Goal: Task Accomplishment & Management: Use online tool/utility

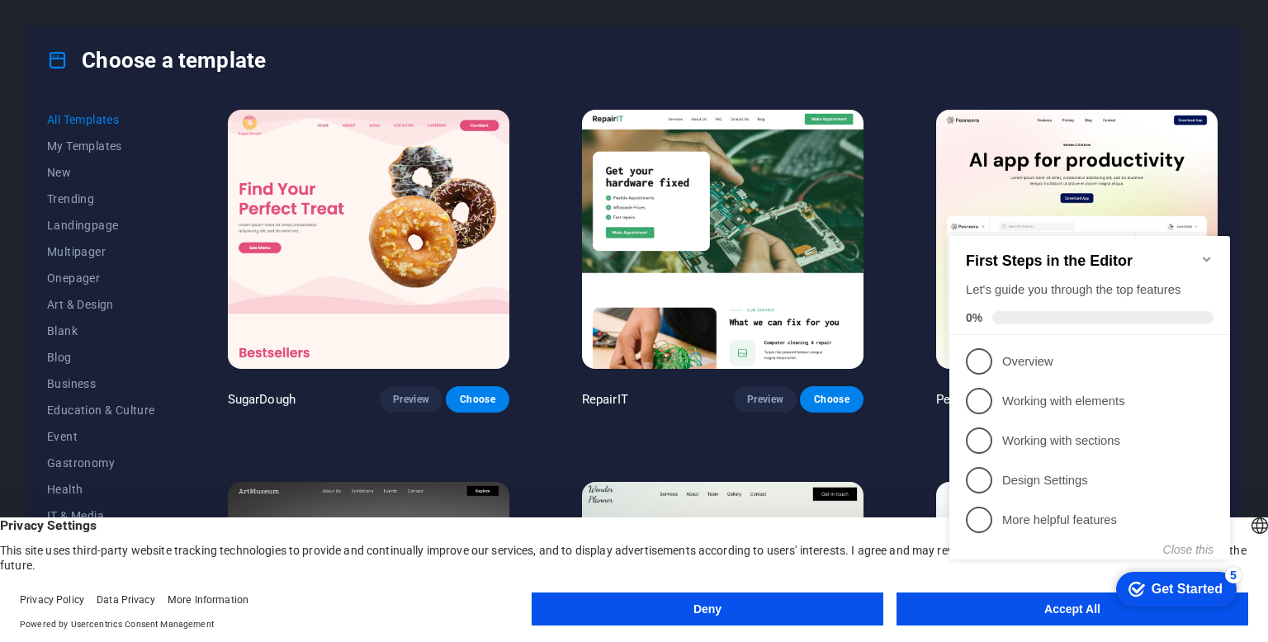
click at [1210, 253] on icon "Minimize checklist" at bounding box center [1207, 259] width 13 height 13
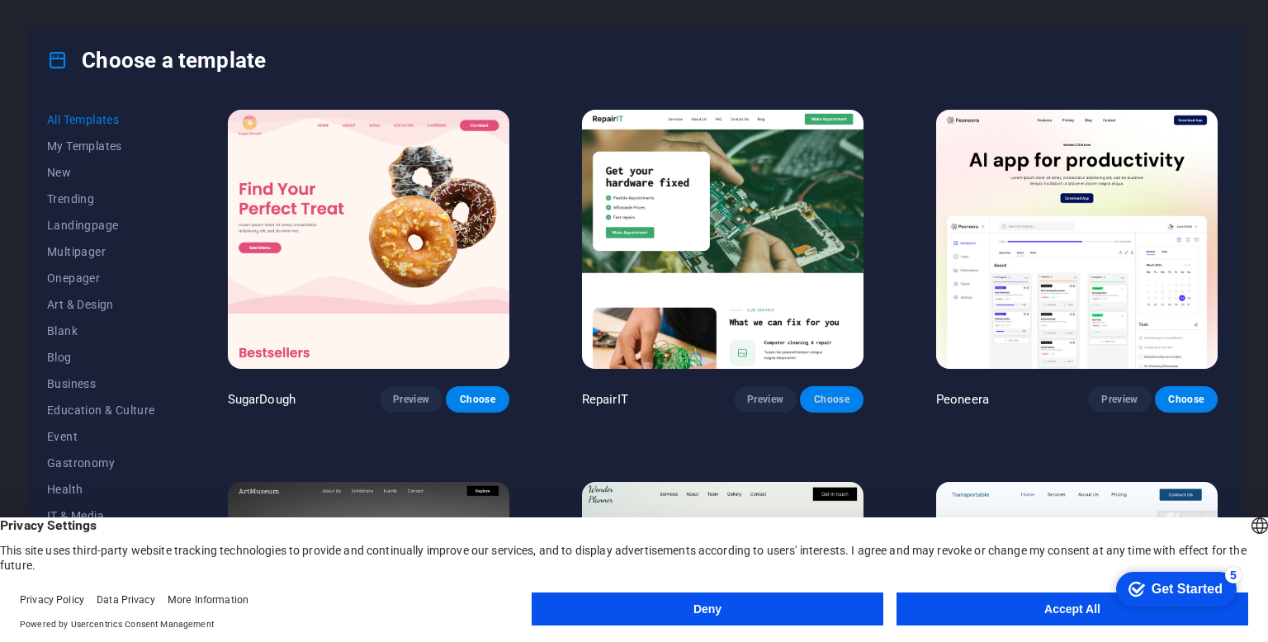
click at [846, 394] on span "Choose" at bounding box center [831, 399] width 36 height 13
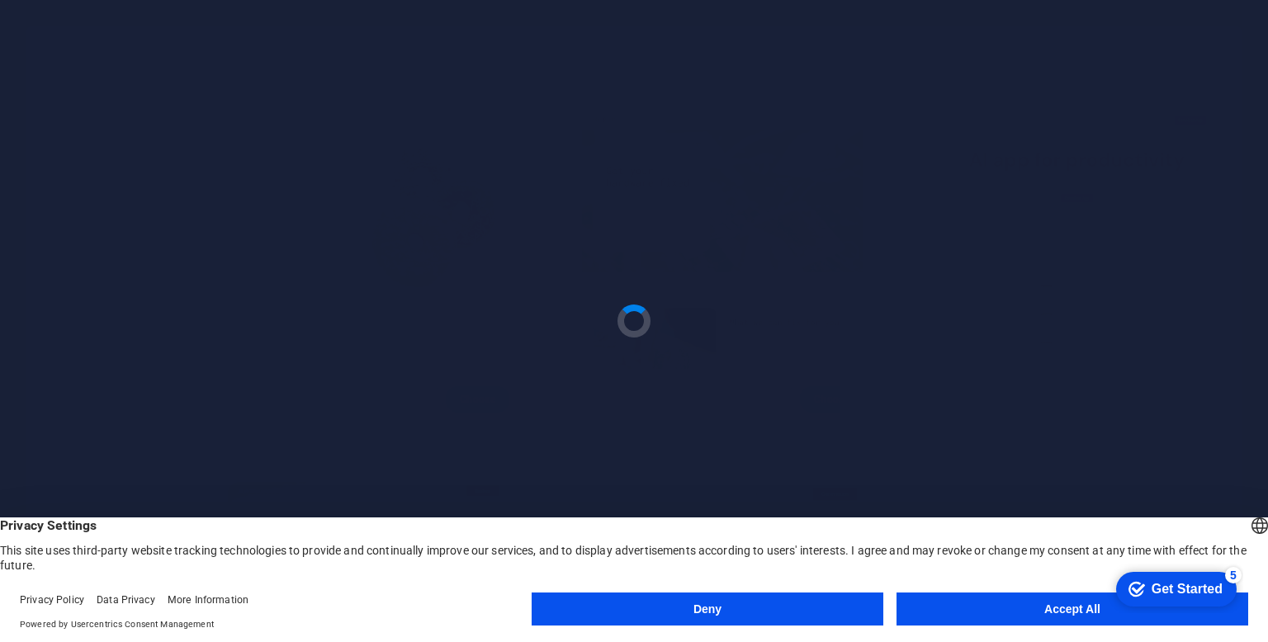
click at [779, 603] on button "Deny" at bounding box center [708, 609] width 352 height 33
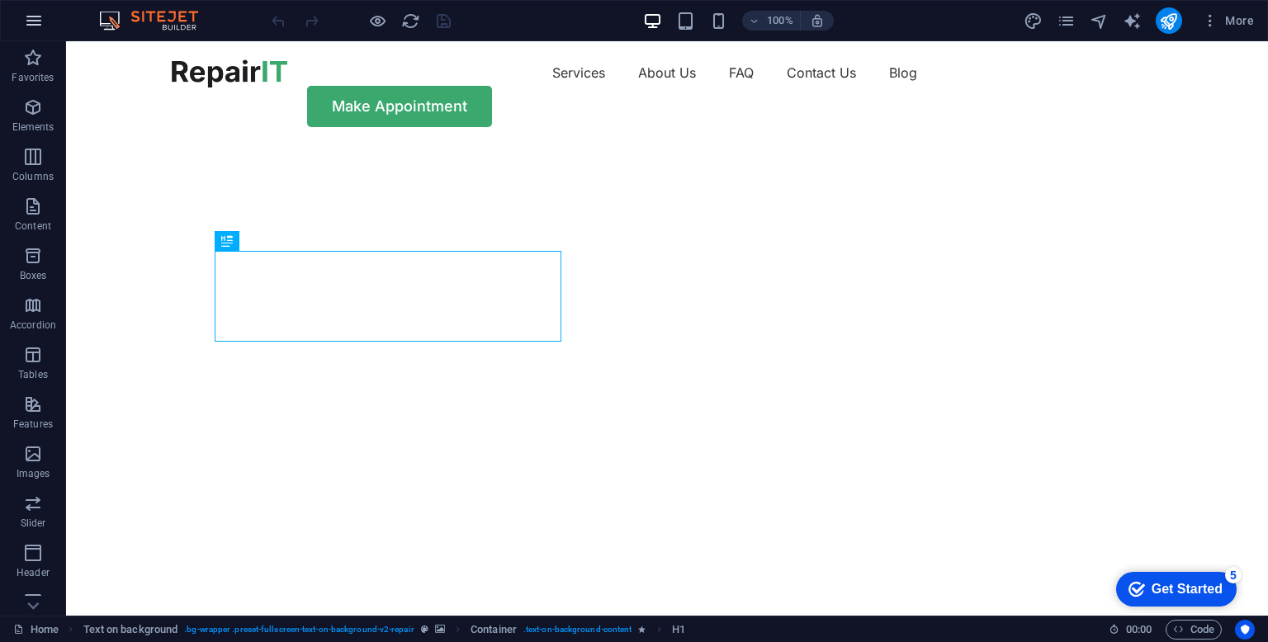
click at [21, 11] on button "button" at bounding box center [34, 21] width 40 height 40
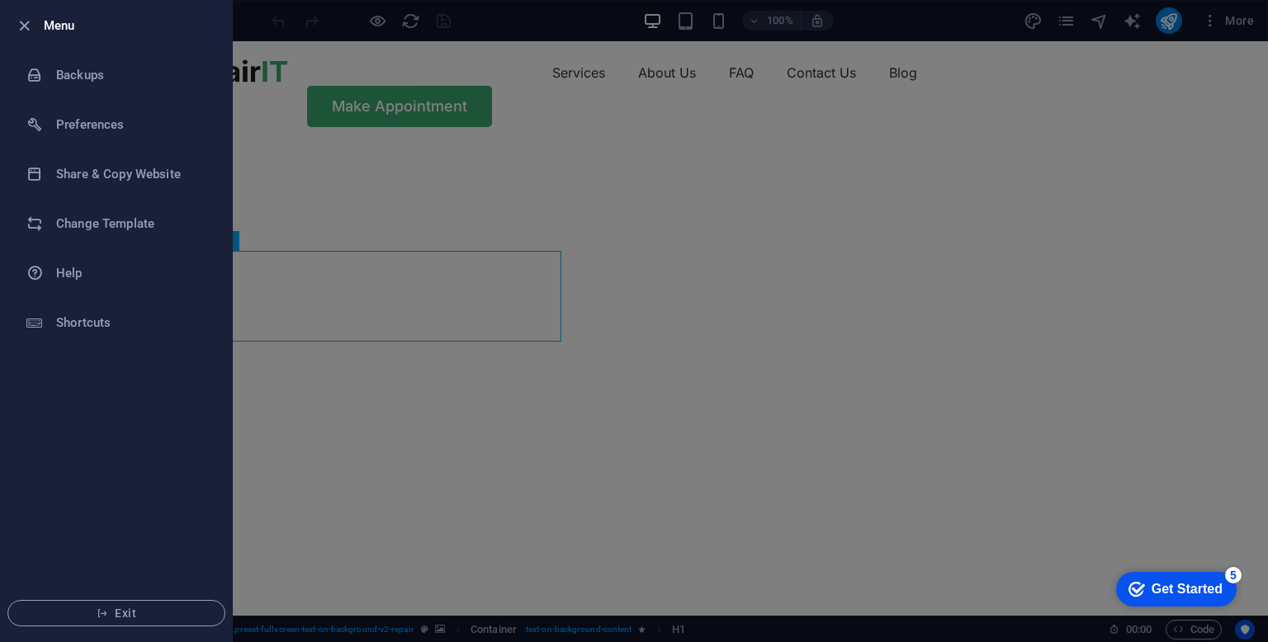
click at [353, 113] on div at bounding box center [634, 321] width 1268 height 642
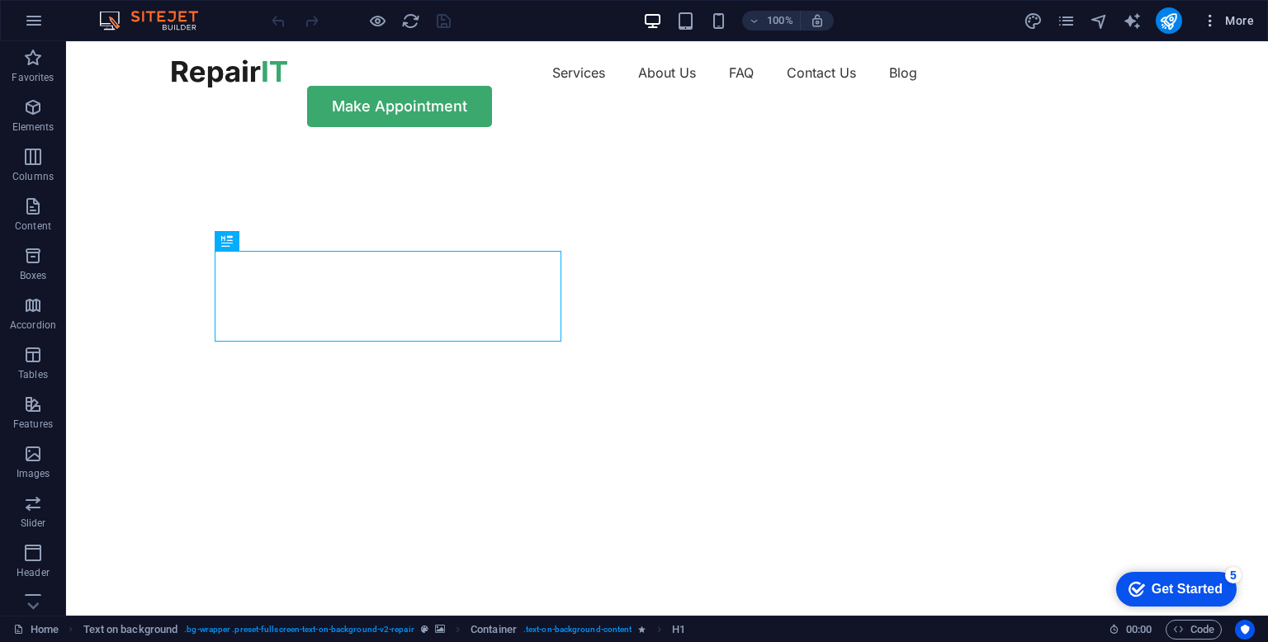
click at [1216, 16] on icon "button" at bounding box center [1210, 20] width 17 height 17
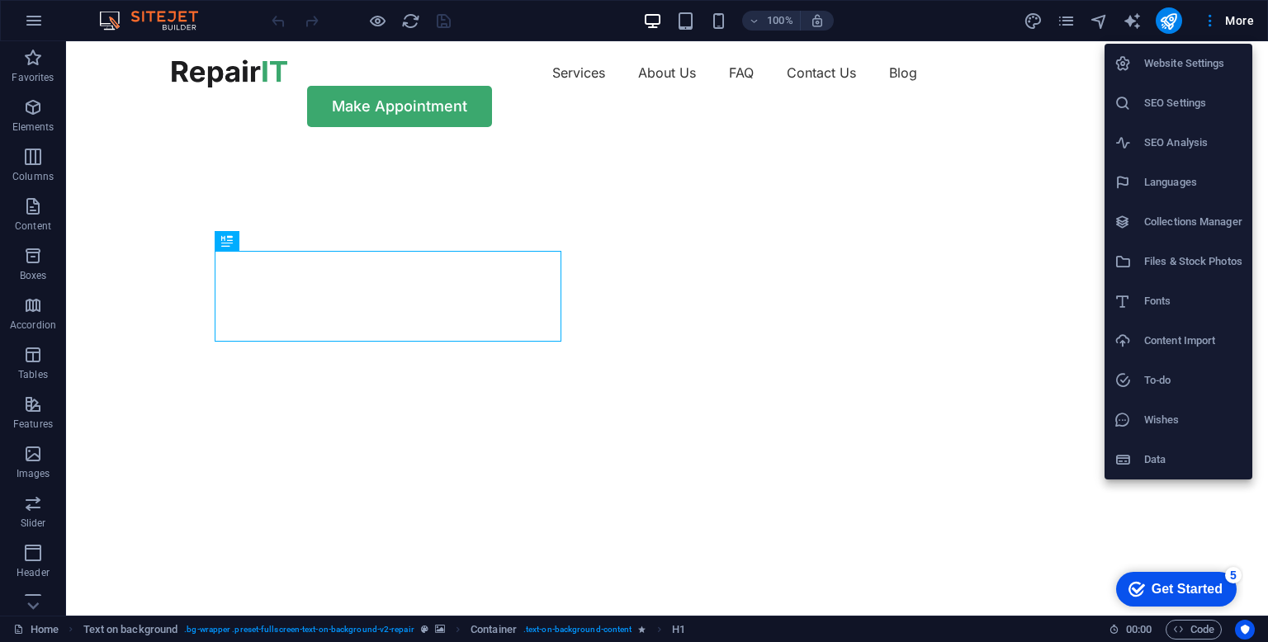
drag, startPoint x: 1200, startPoint y: 70, endPoint x: 936, endPoint y: 239, distance: 313.8
click at [936, 239] on div "Website Settings SEO Settings SEO Analysis Languages Collections Manager Files …" at bounding box center [634, 326] width 1268 height 633
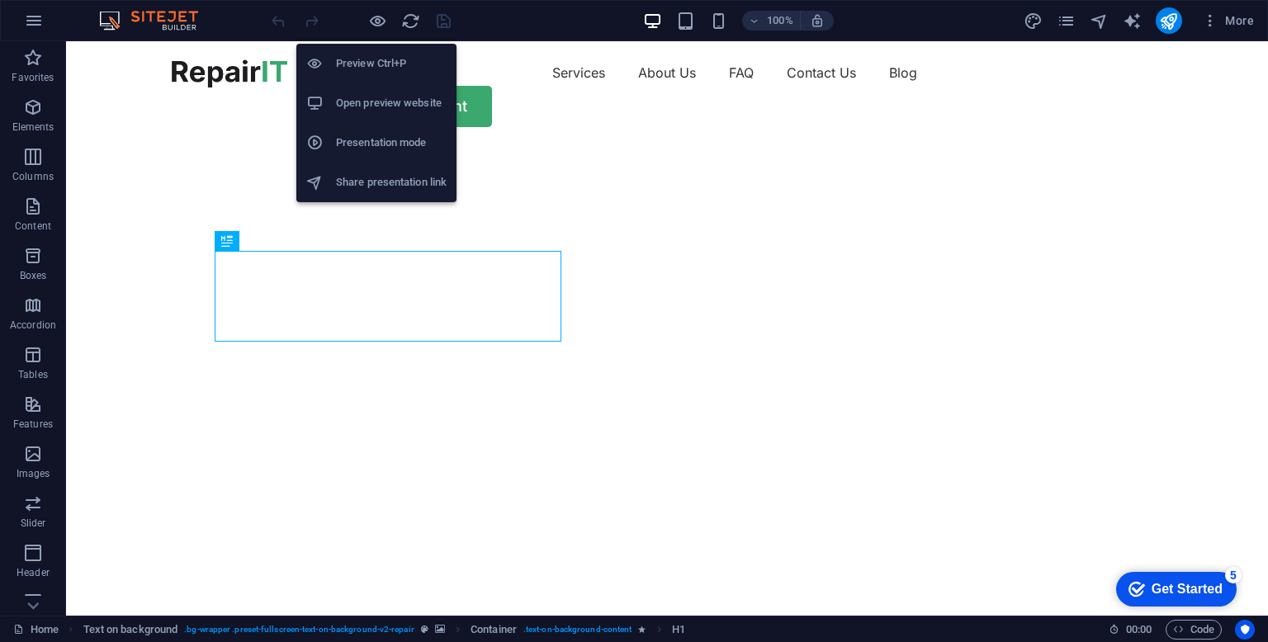
click at [385, 97] on h6 "Open preview website" at bounding box center [391, 103] width 111 height 20
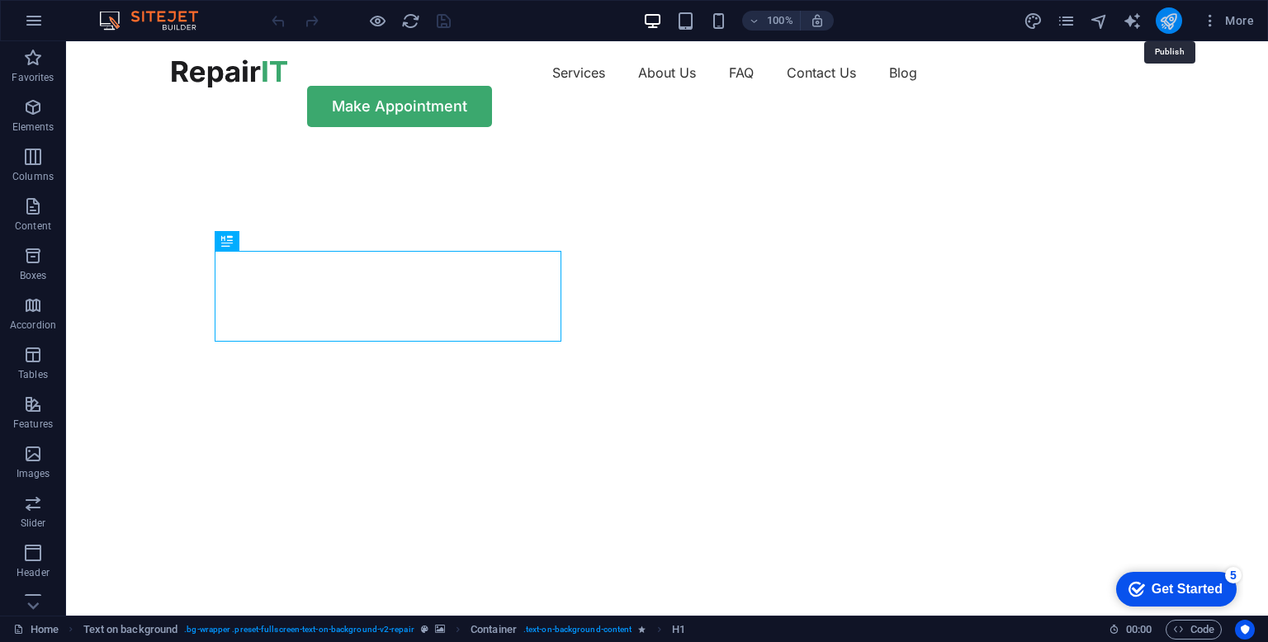
click at [1178, 14] on icon "publish" at bounding box center [1168, 21] width 19 height 19
click at [1217, 8] on button "More" at bounding box center [1228, 20] width 65 height 26
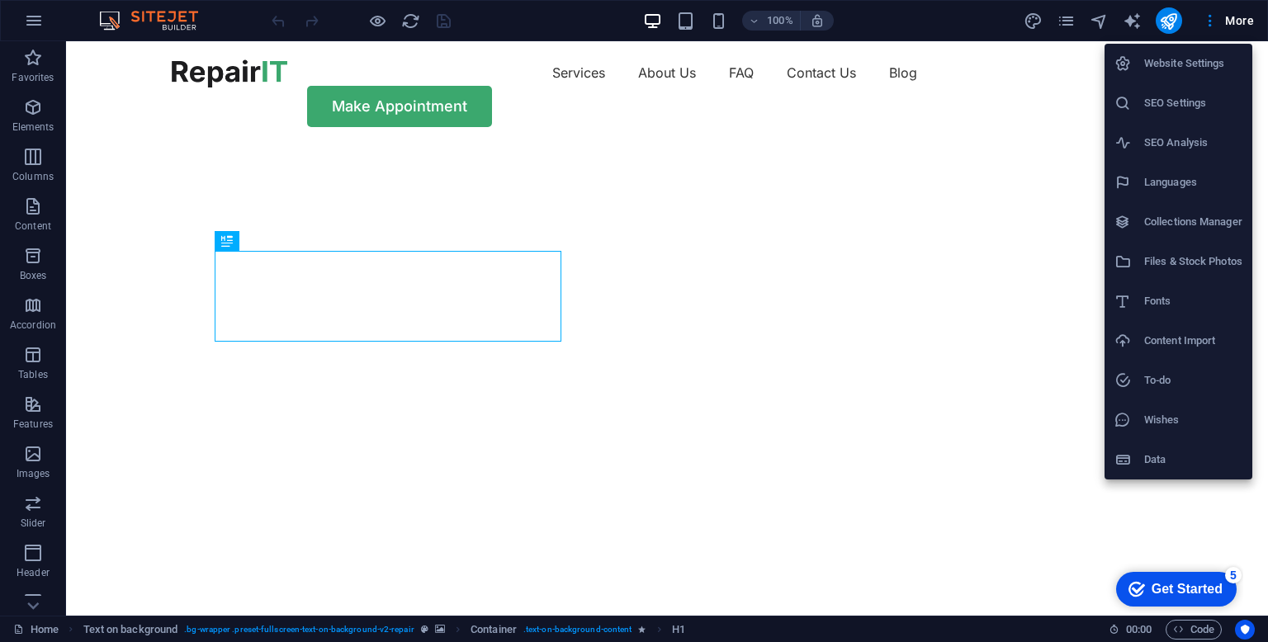
click at [1176, 454] on h6 "Data" at bounding box center [1194, 460] width 98 height 20
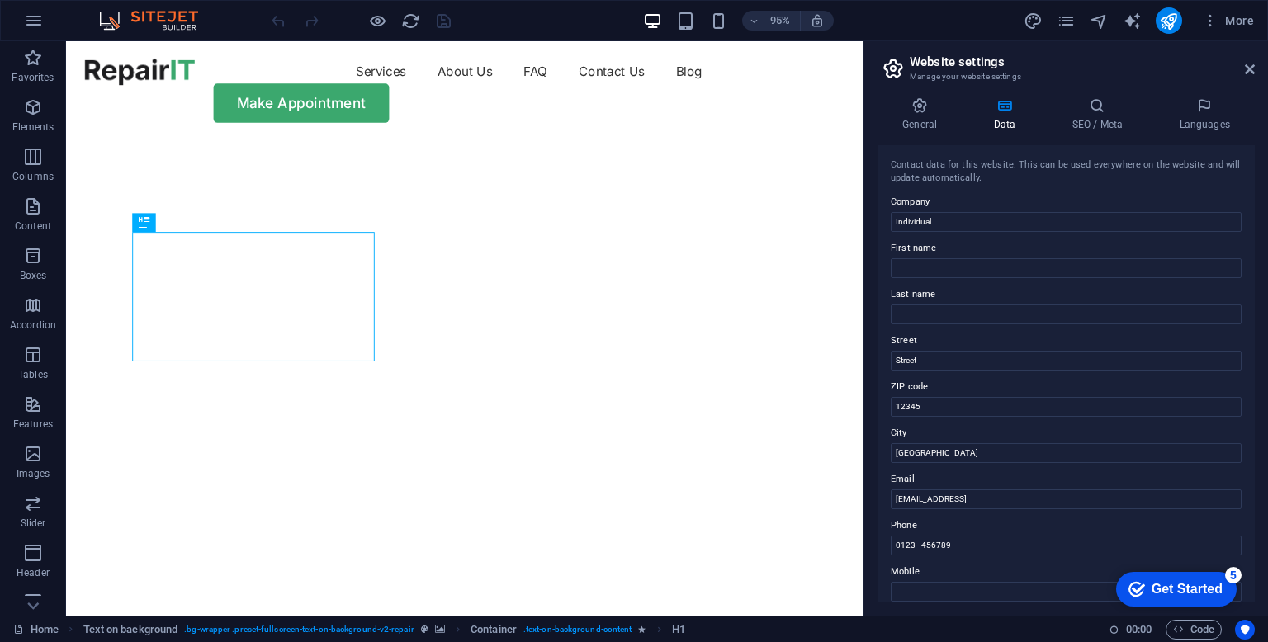
click at [1255, 64] on aside "Website settings Manage your website settings General Data SEO / Meta Languages…" at bounding box center [1066, 328] width 405 height 575
drag, startPoint x: 1255, startPoint y: 73, endPoint x: 1240, endPoint y: 64, distance: 17.9
click at [1254, 72] on aside "Website settings Manage your website settings General Data SEO / Meta Languages…" at bounding box center [1066, 328] width 405 height 575
click at [1255, 64] on aside "Website settings Manage your website settings General Data SEO / Meta Languages…" at bounding box center [1066, 328] width 405 height 575
click at [1252, 67] on icon at bounding box center [1250, 69] width 10 height 13
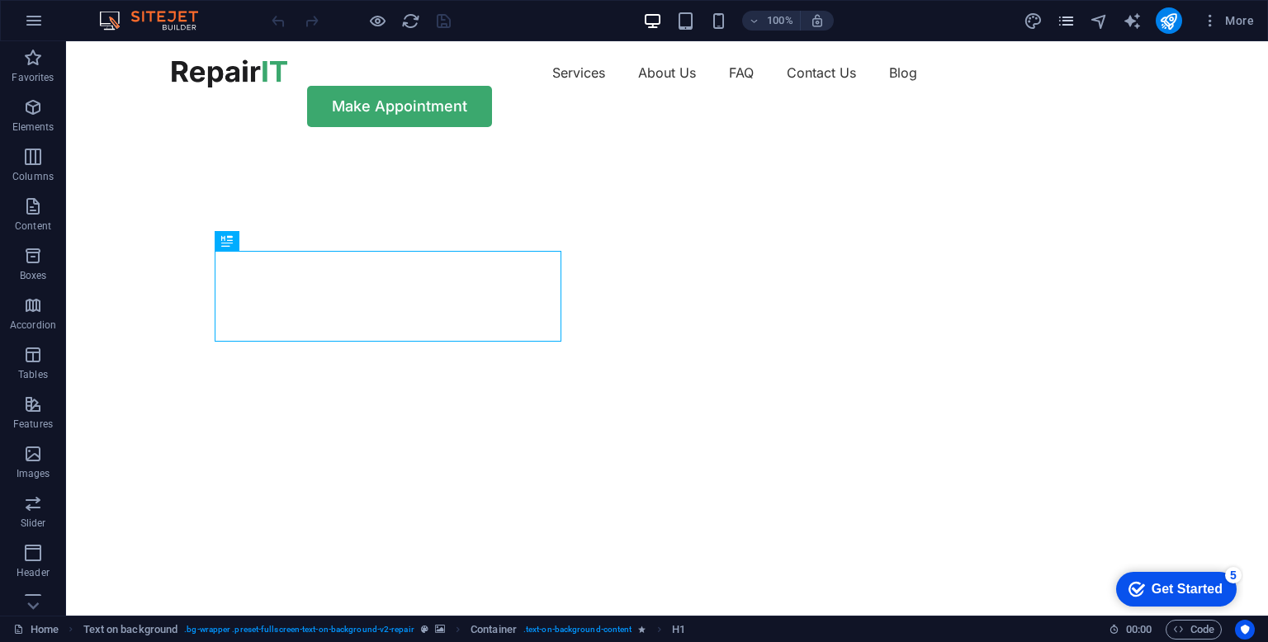
click at [1060, 14] on icon "pages" at bounding box center [1066, 21] width 19 height 19
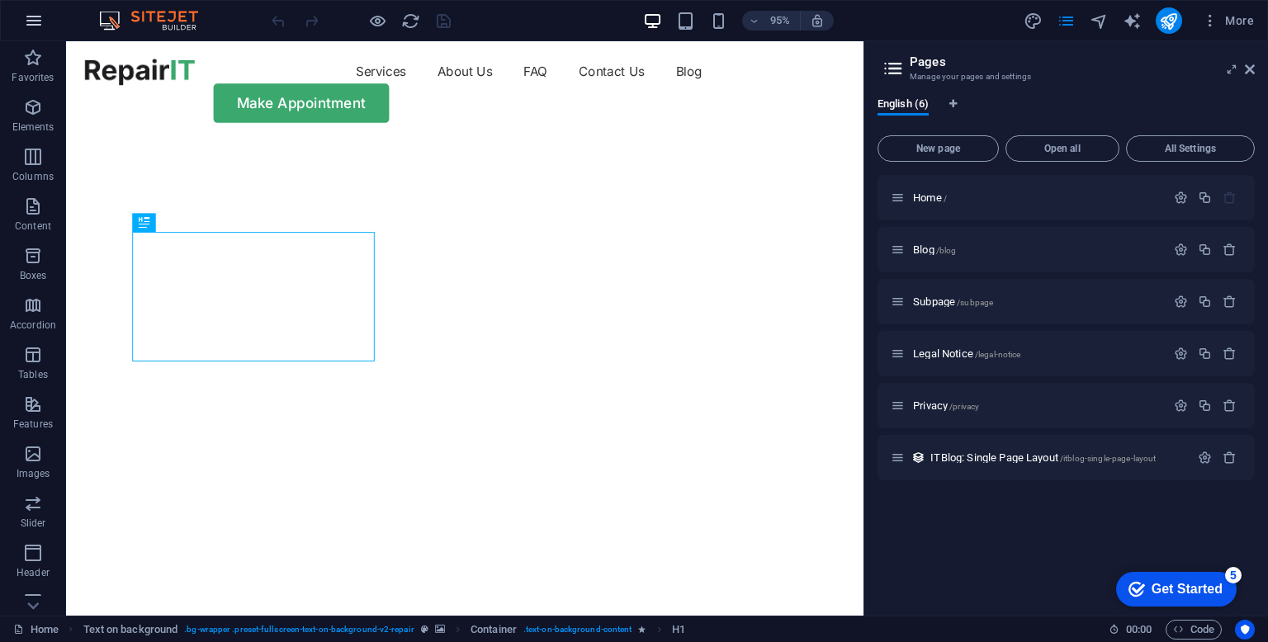
click at [33, 22] on icon "button" at bounding box center [34, 21] width 20 height 20
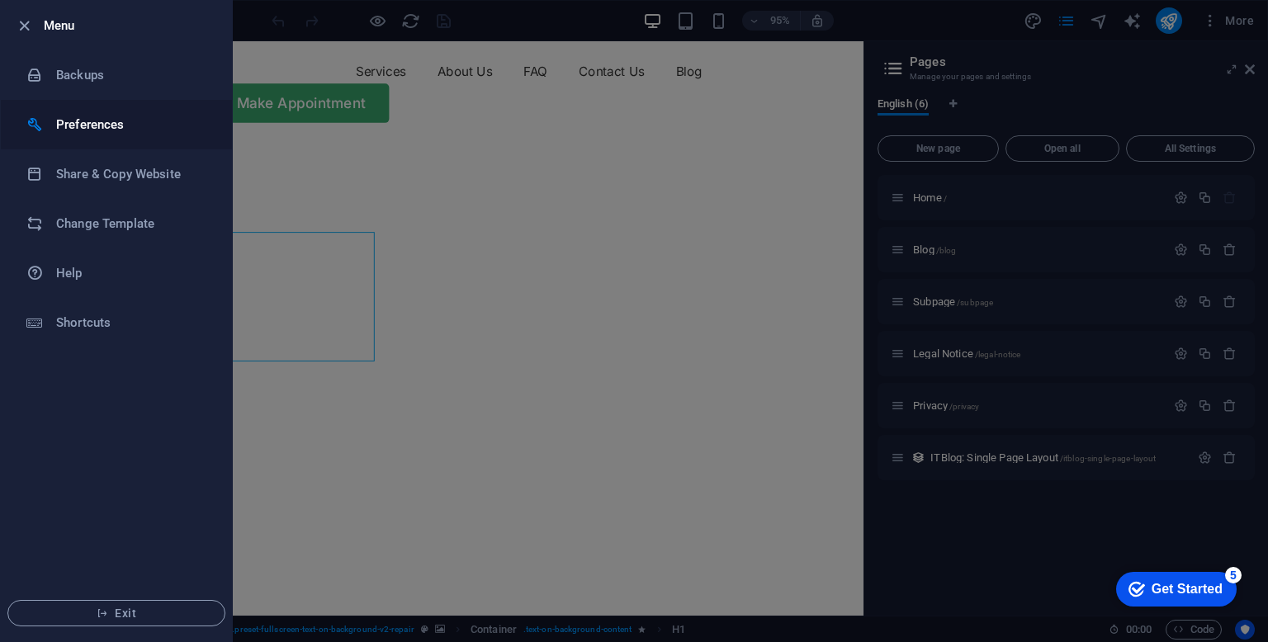
click at [128, 120] on h6 "Preferences" at bounding box center [132, 125] width 153 height 20
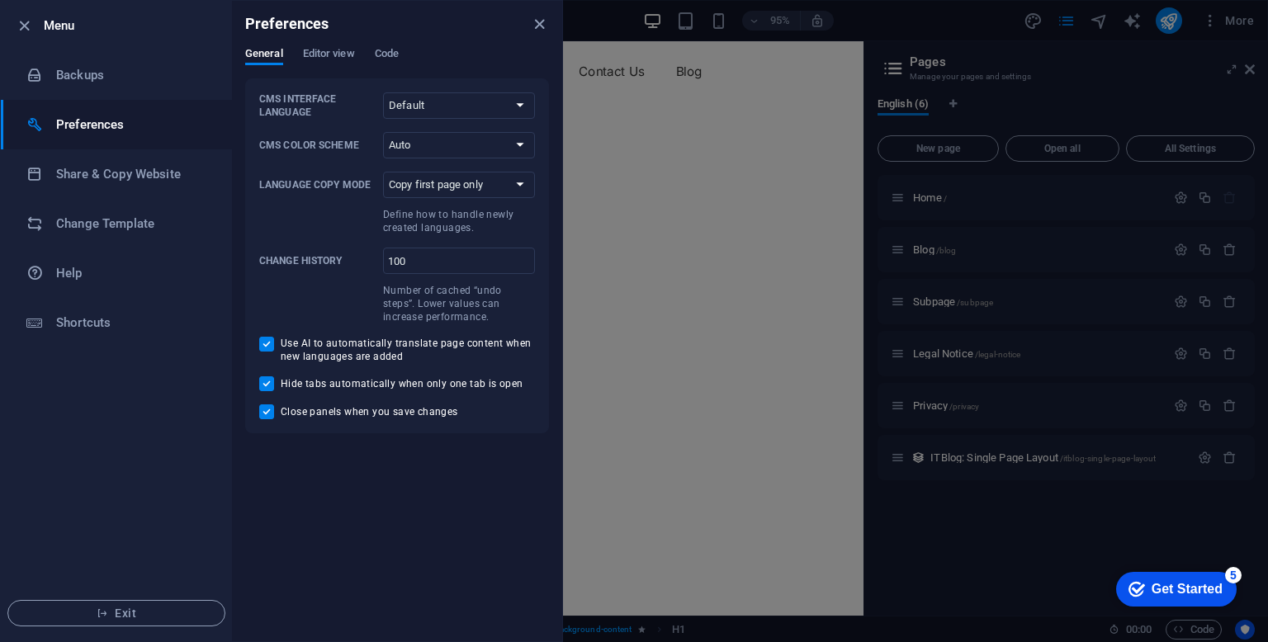
click at [791, 212] on div at bounding box center [634, 321] width 1268 height 642
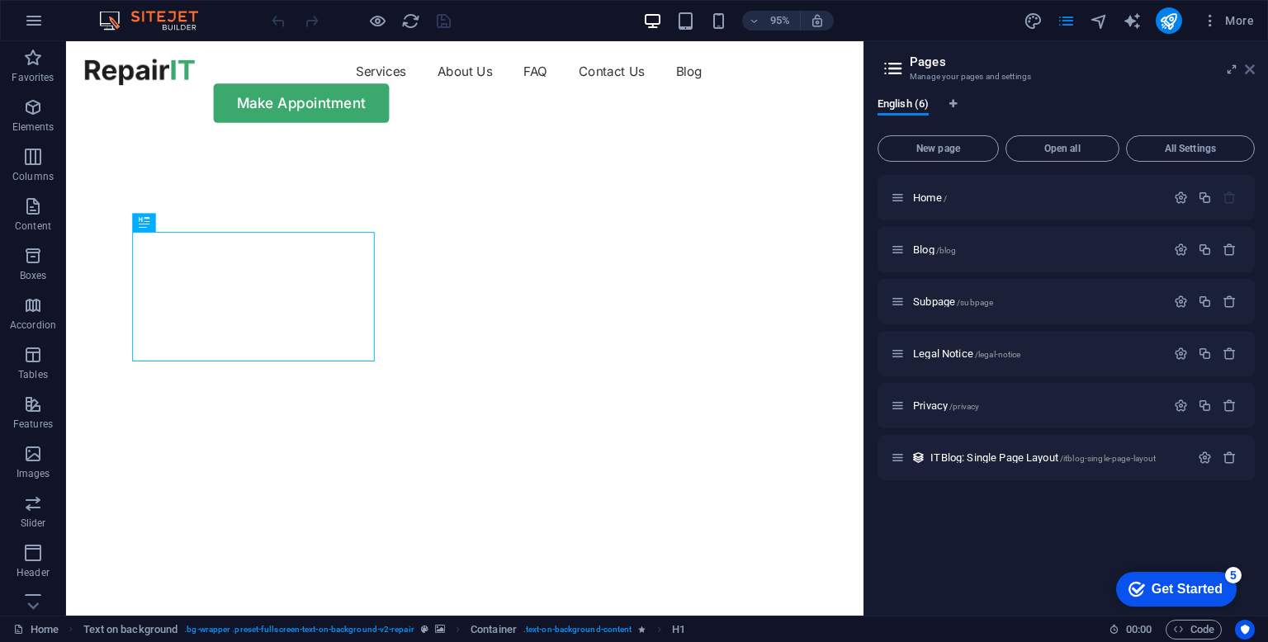
click at [1248, 75] on header "Pages Manage your pages and settings" at bounding box center [1068, 62] width 374 height 43
drag, startPoint x: 1252, startPoint y: 66, endPoint x: 1182, endPoint y: 23, distance: 81.6
click at [1252, 66] on icon at bounding box center [1250, 69] width 10 height 13
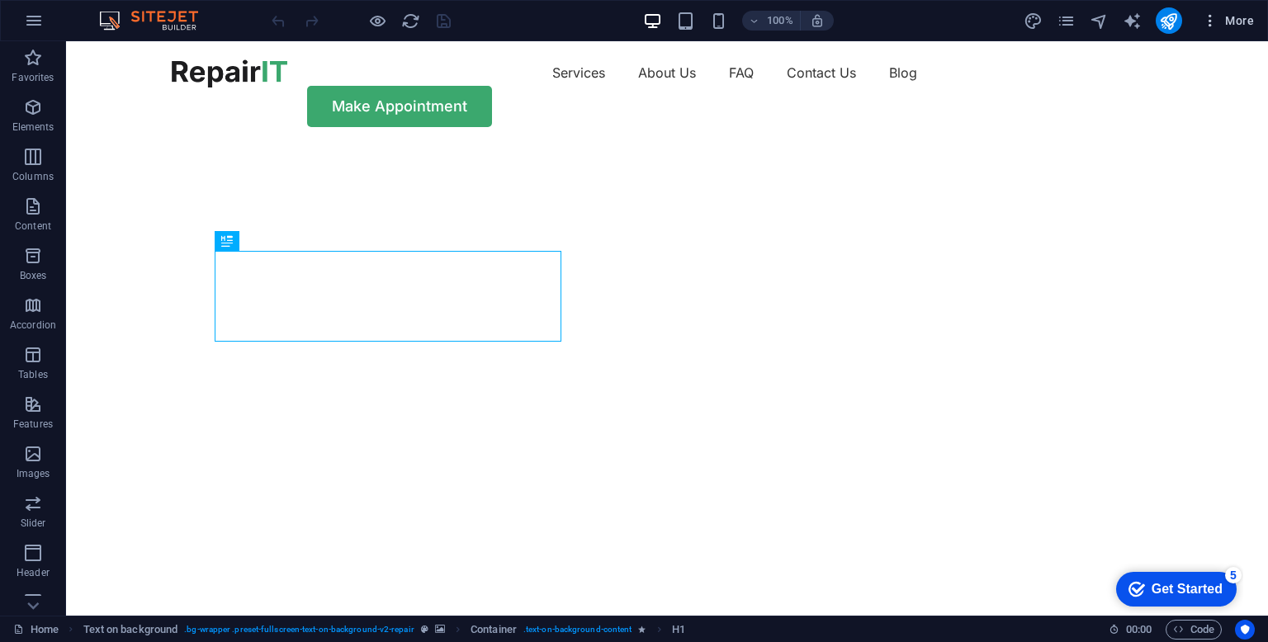
click at [1216, 7] on button "More" at bounding box center [1228, 20] width 65 height 26
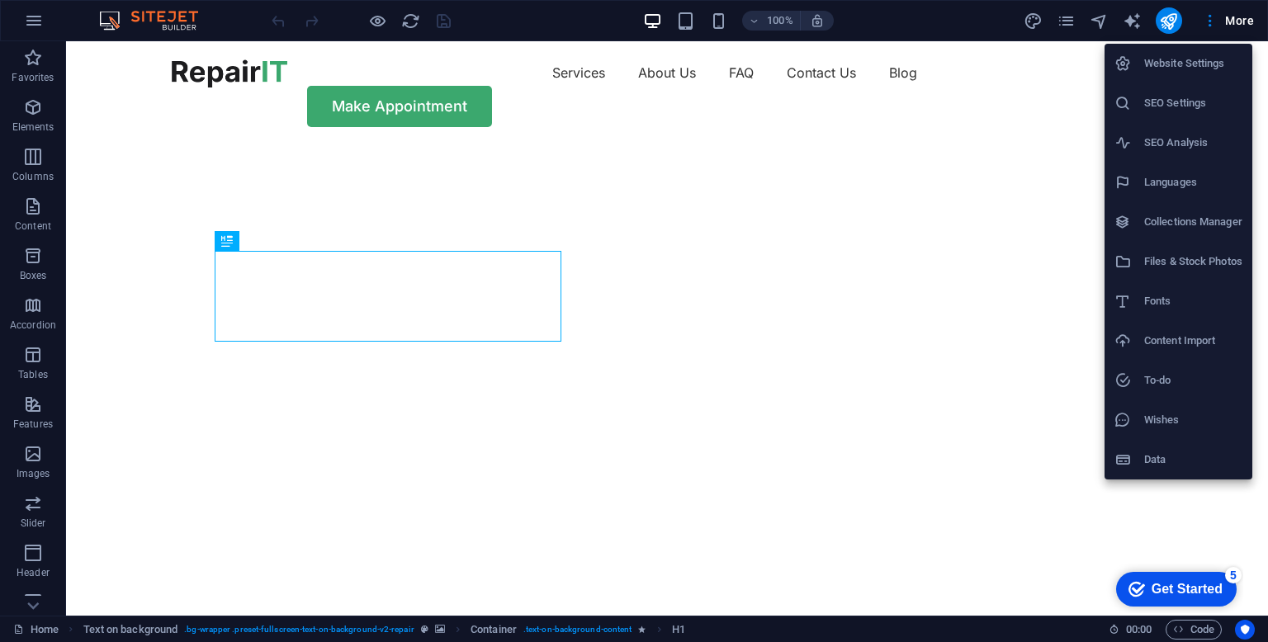
click at [1182, 66] on h6 "Website Settings" at bounding box center [1194, 64] width 98 height 20
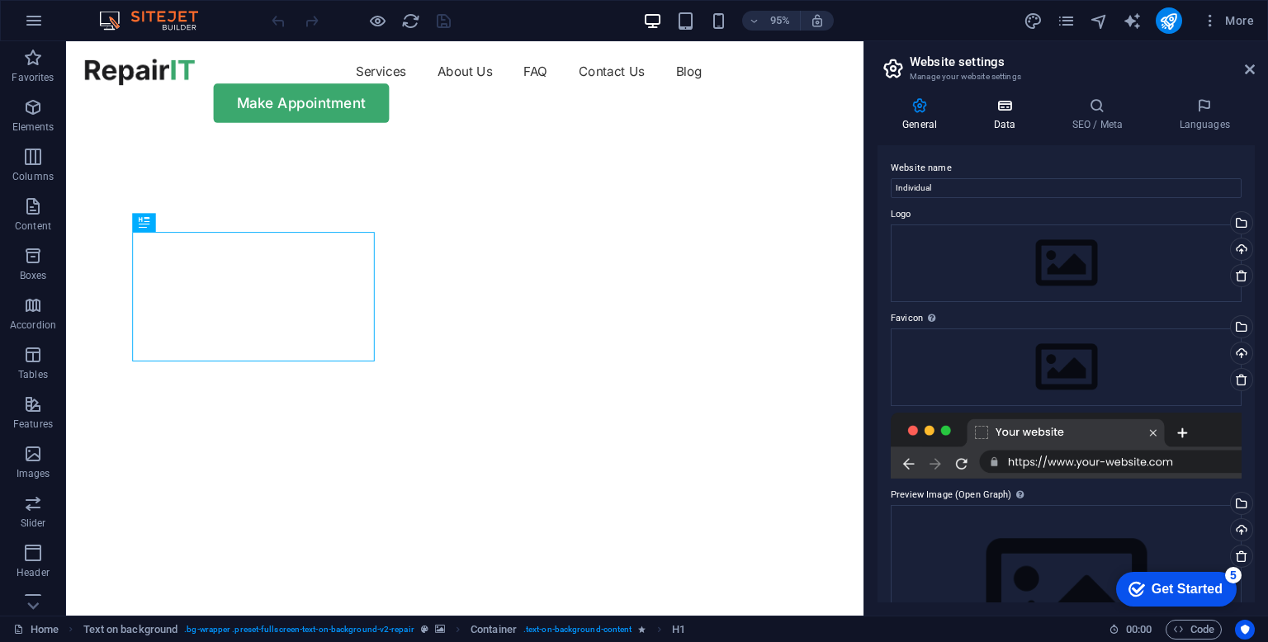
click at [1023, 116] on h4 "Data" at bounding box center [1008, 114] width 78 height 35
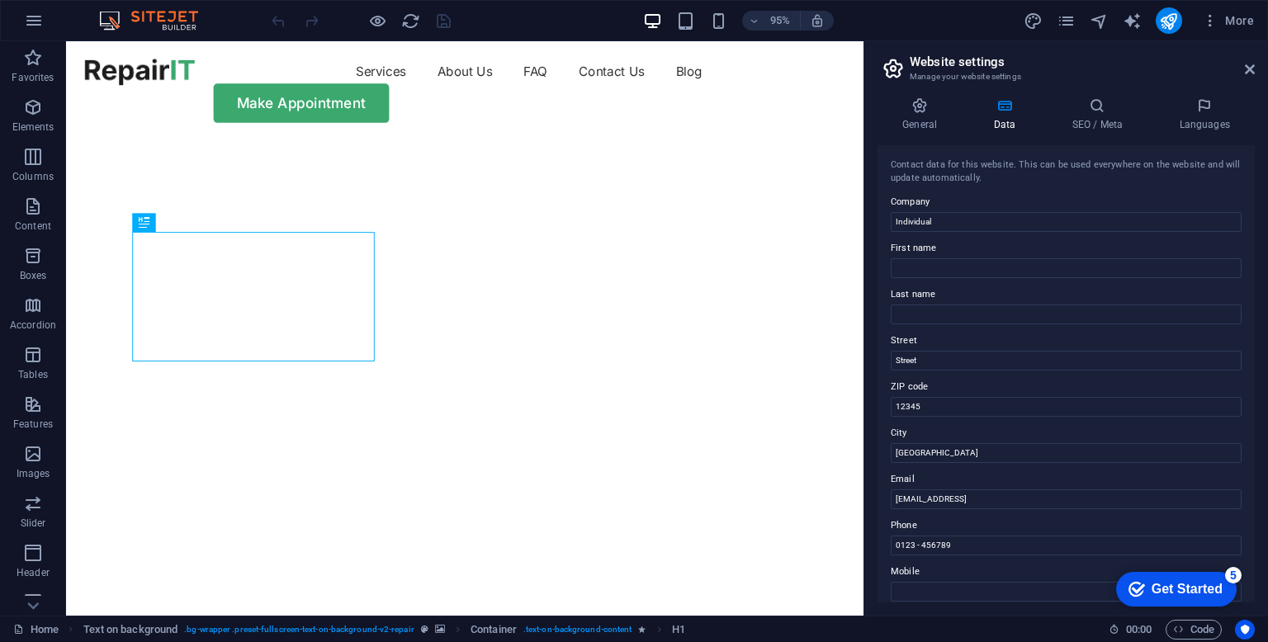
drag, startPoint x: 156, startPoint y: 21, endPoint x: 0, endPoint y: 17, distance: 156.1
click at [155, 21] on img at bounding box center [157, 21] width 124 height 20
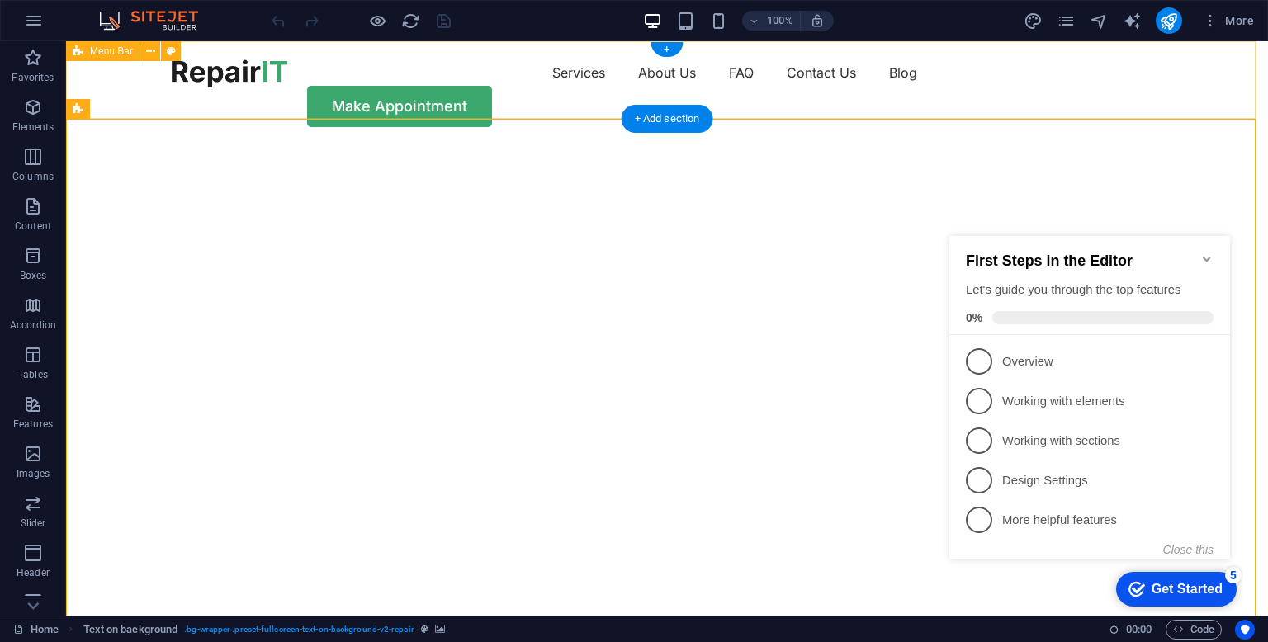
click at [1229, 69] on div "Services About Us FAQ Contact Us Blog Make Appointment" at bounding box center [667, 93] width 1202 height 104
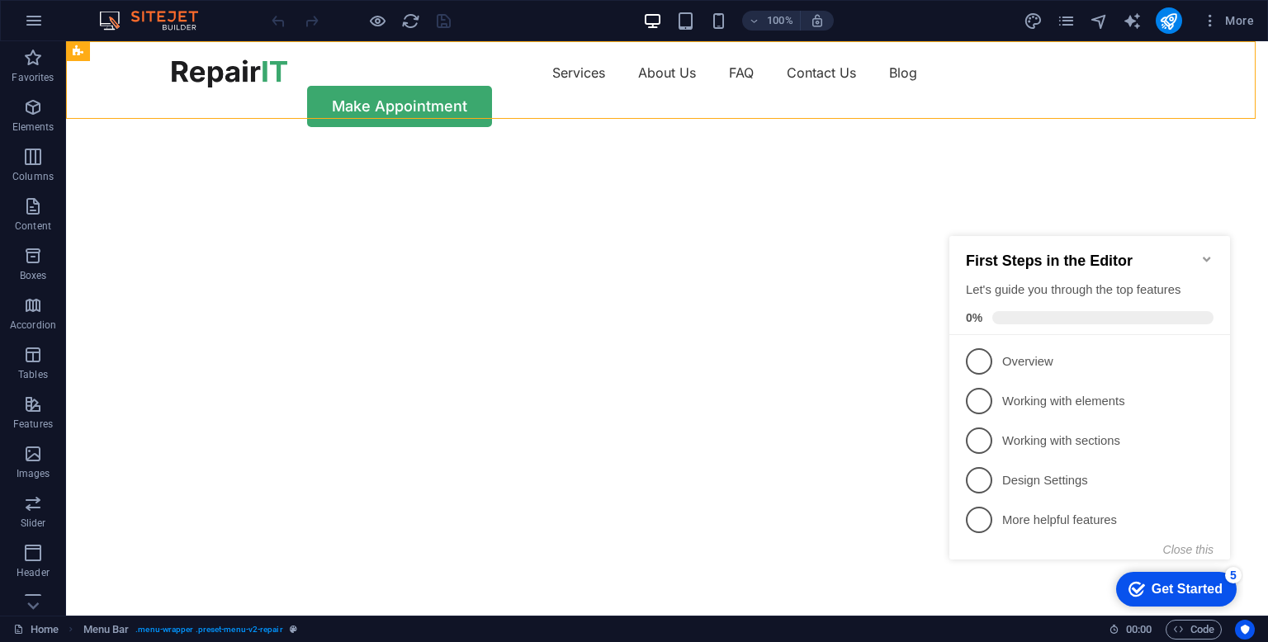
click at [1207, 253] on icon "Minimize checklist" at bounding box center [1207, 259] width 13 height 13
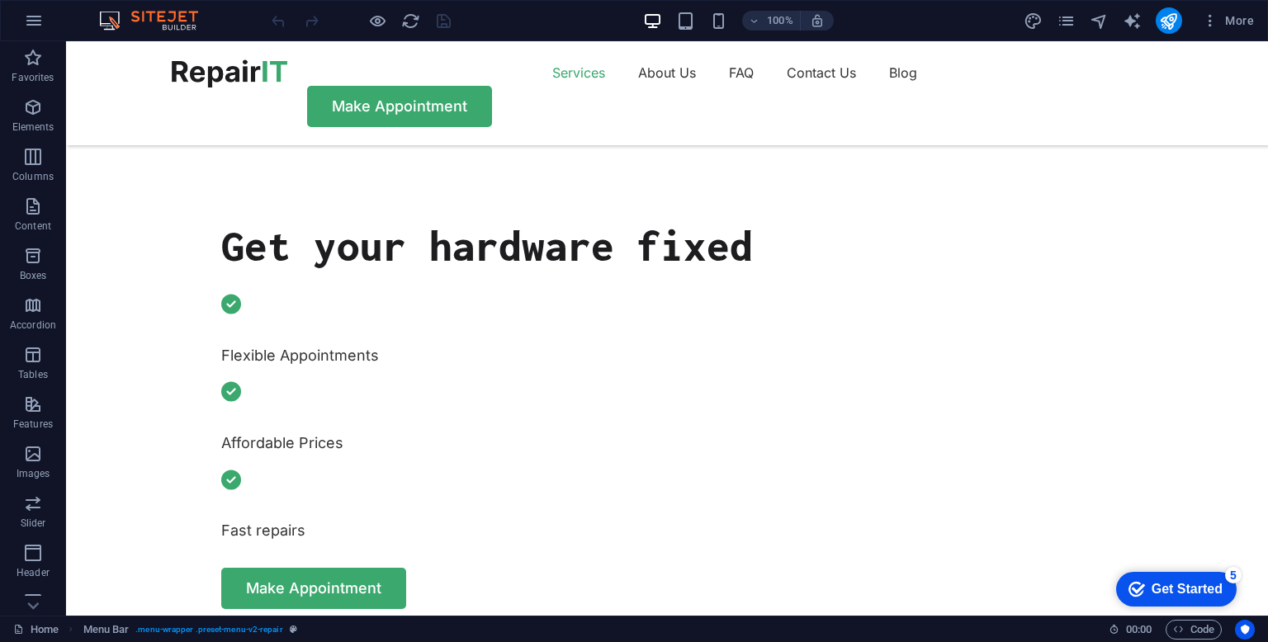
scroll to position [495, 0]
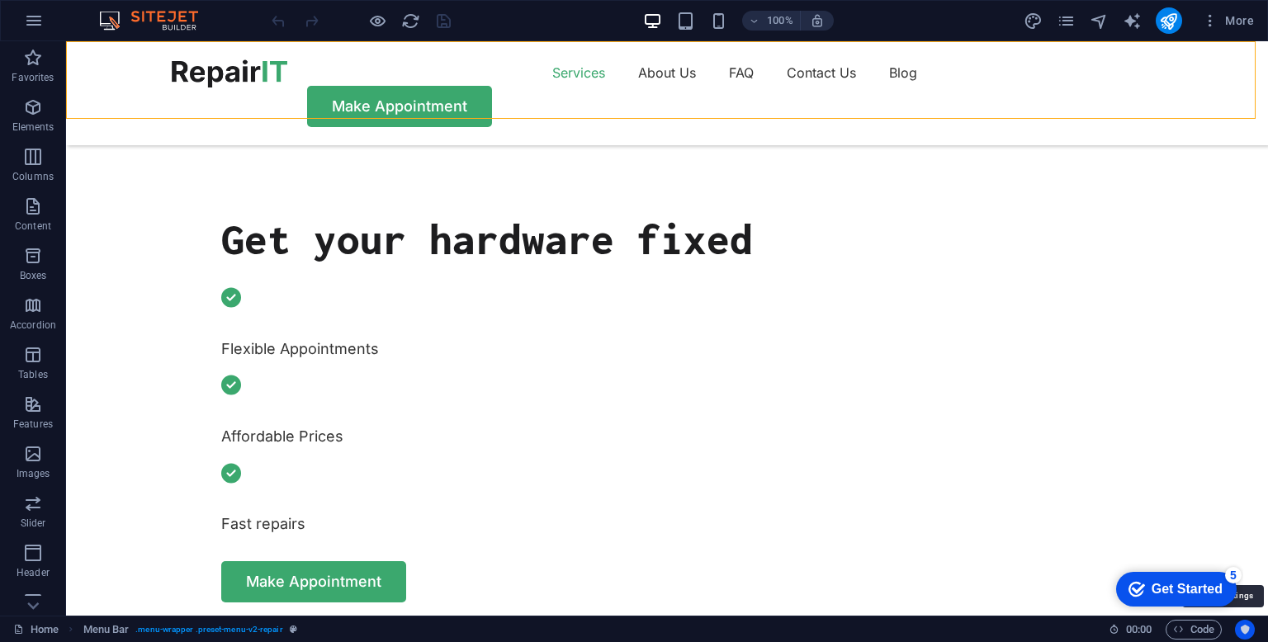
click at [1244, 626] on icon "Usercentrics" at bounding box center [1245, 630] width 12 height 12
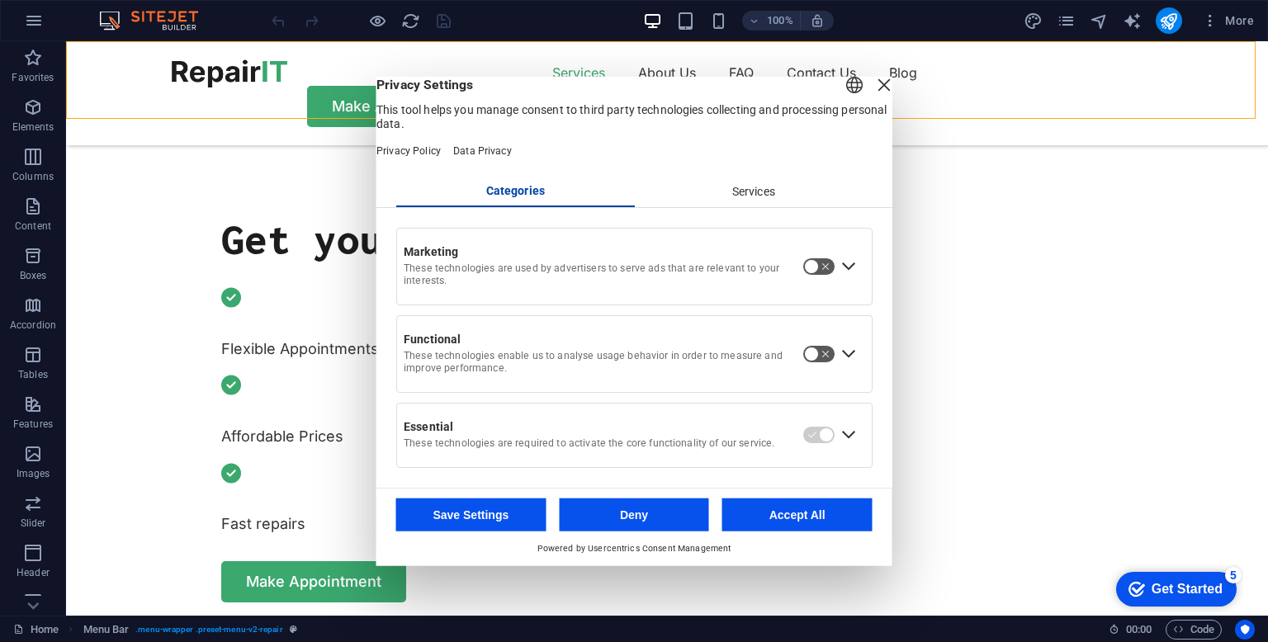
click at [873, 88] on div "Close Layer" at bounding box center [884, 84] width 23 height 23
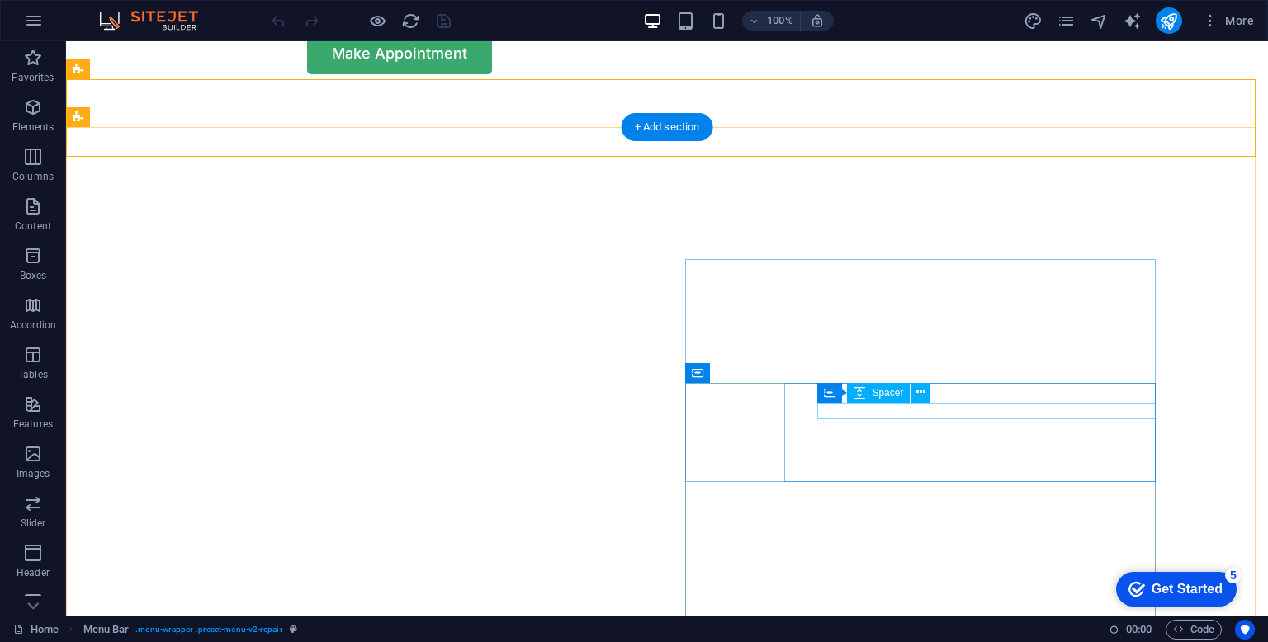
scroll to position [0, 0]
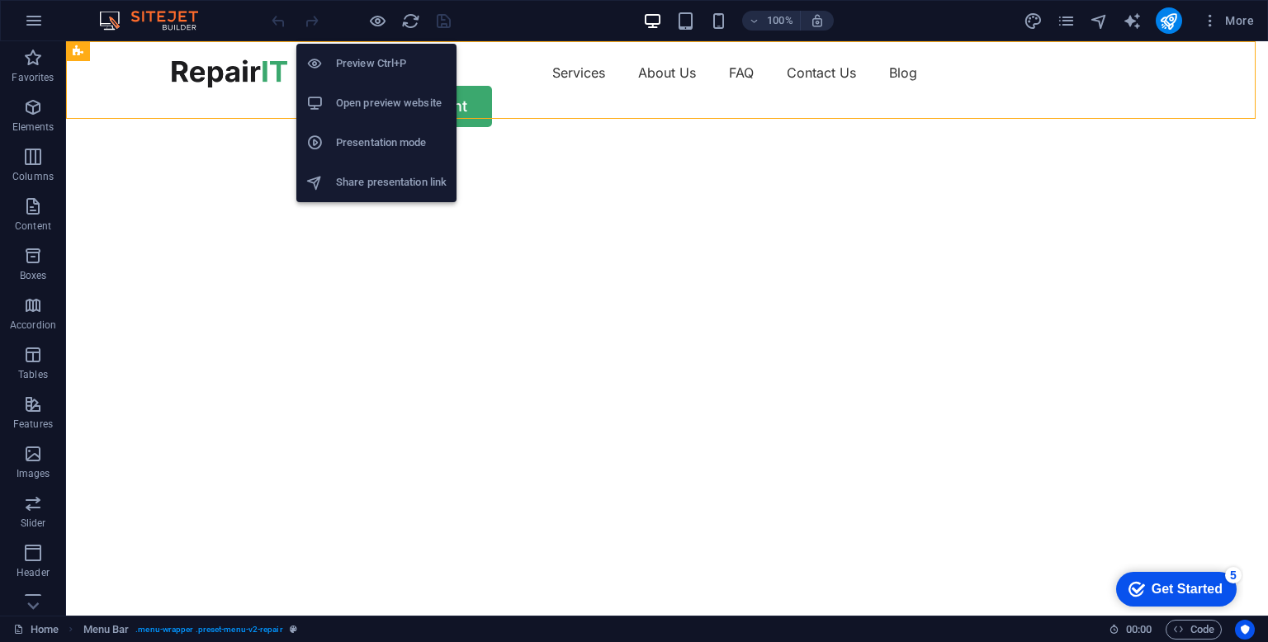
drag, startPoint x: 372, startPoint y: 27, endPoint x: 338, endPoint y: 103, distance: 83.5
click at [338, 103] on h6 "Open preview website" at bounding box center [391, 103] width 111 height 20
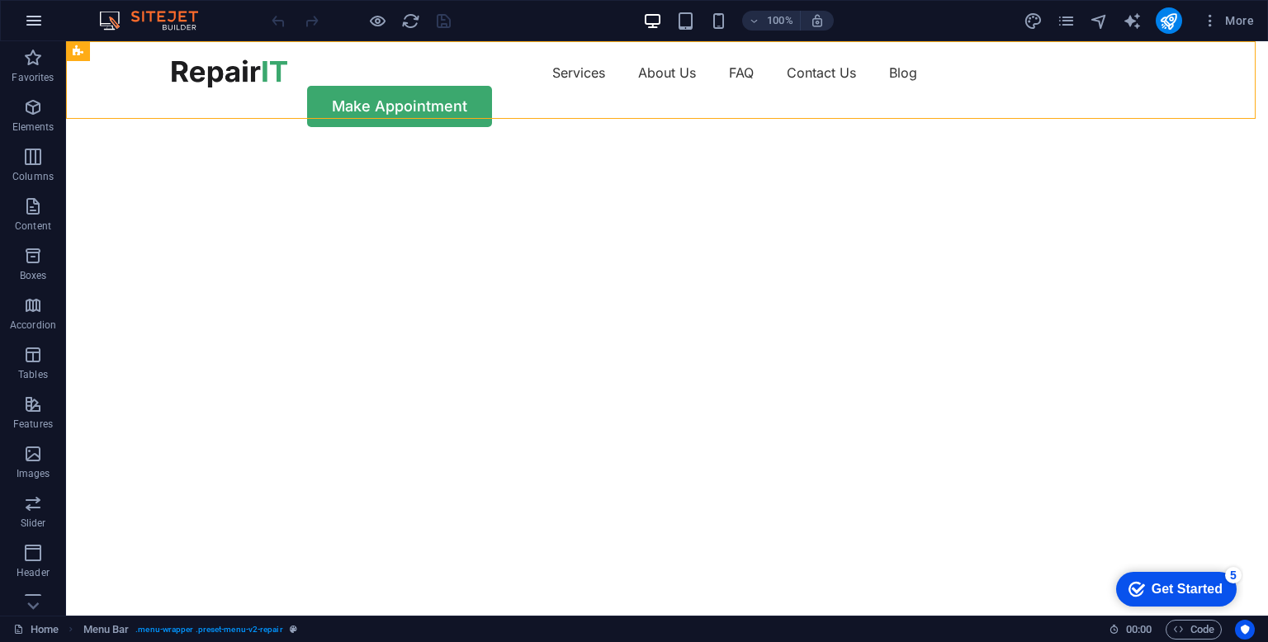
click at [26, 17] on icon "button" at bounding box center [34, 21] width 20 height 20
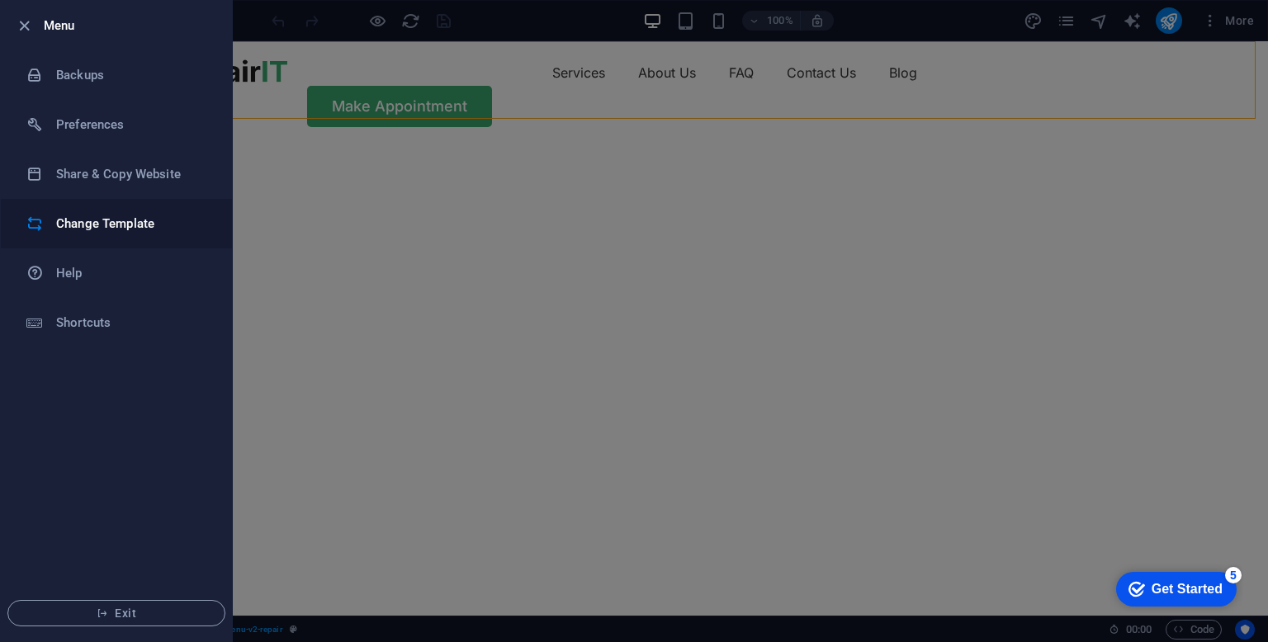
click at [133, 216] on h6 "Change Template" at bounding box center [132, 224] width 153 height 20
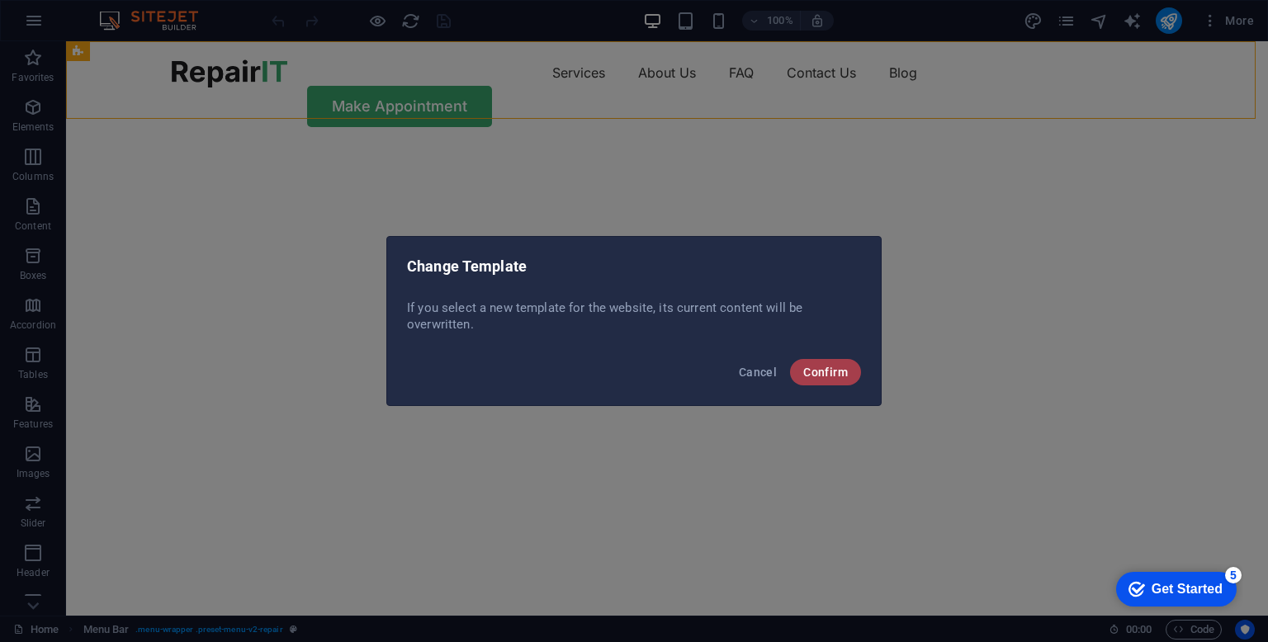
click at [834, 371] on span "Confirm" at bounding box center [825, 372] width 45 height 13
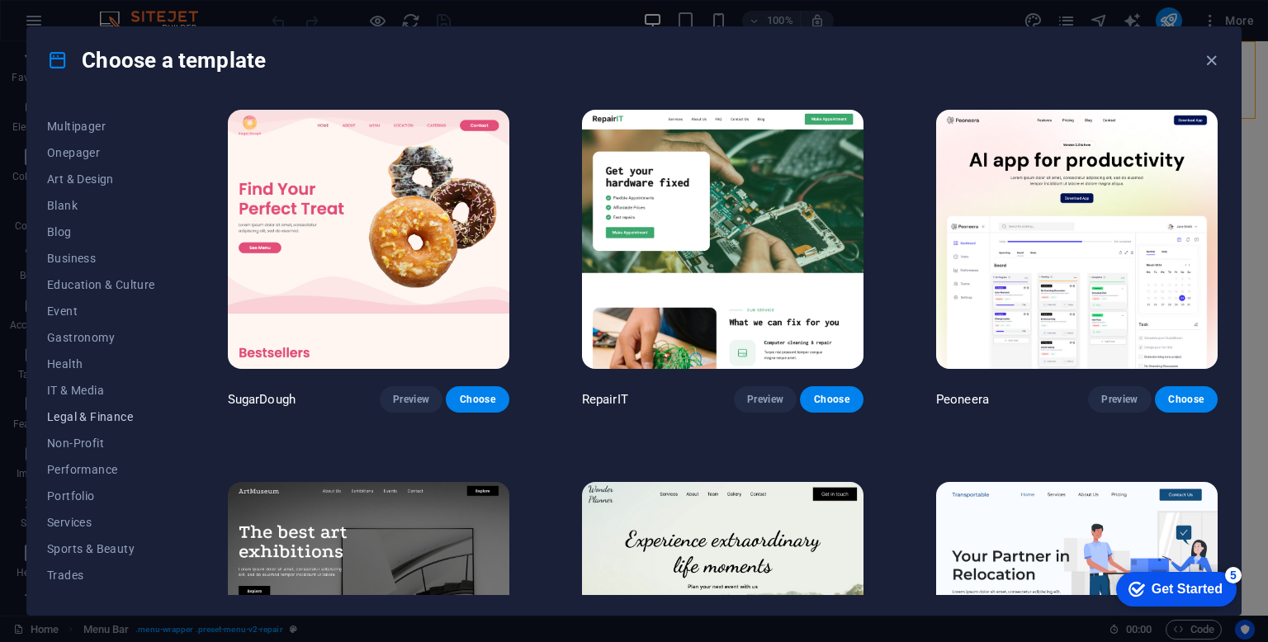
scroll to position [172, 0]
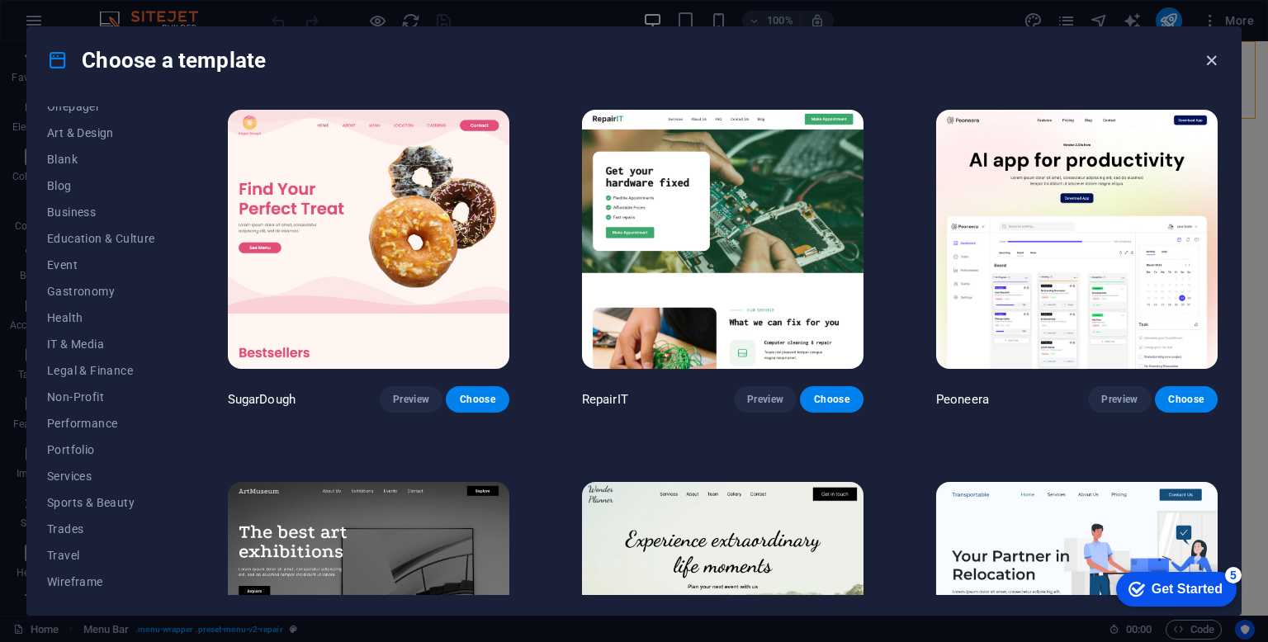
click at [1214, 61] on icon "button" at bounding box center [1211, 60] width 19 height 19
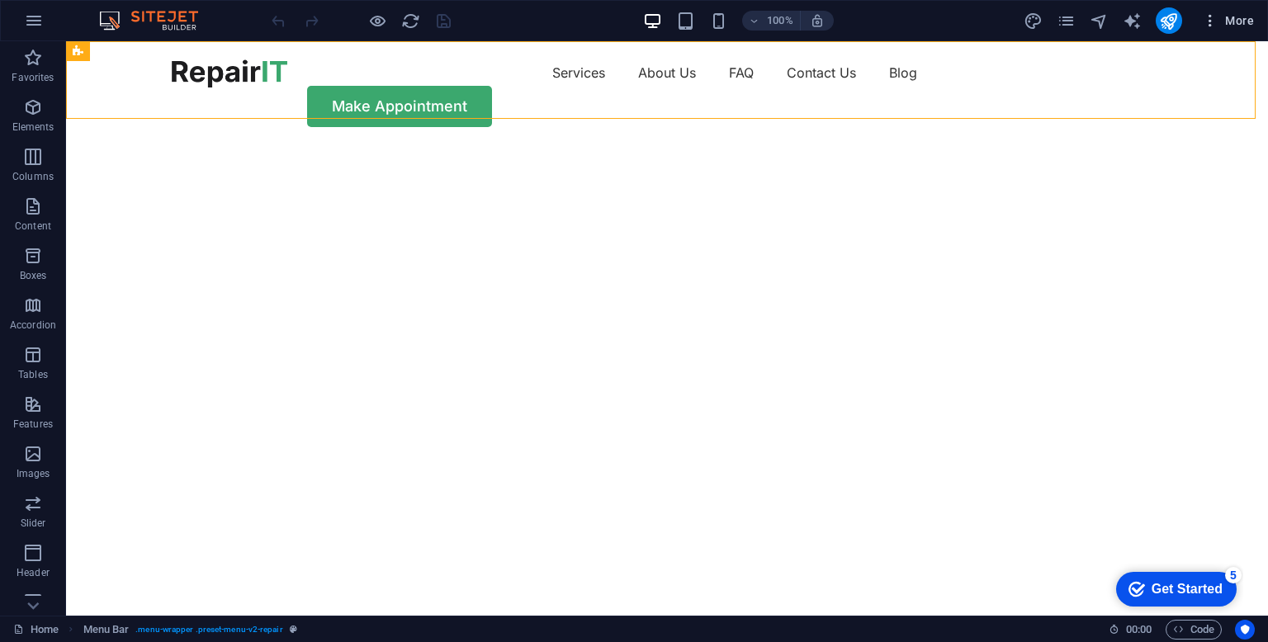
click at [1228, 17] on span "More" at bounding box center [1228, 20] width 52 height 17
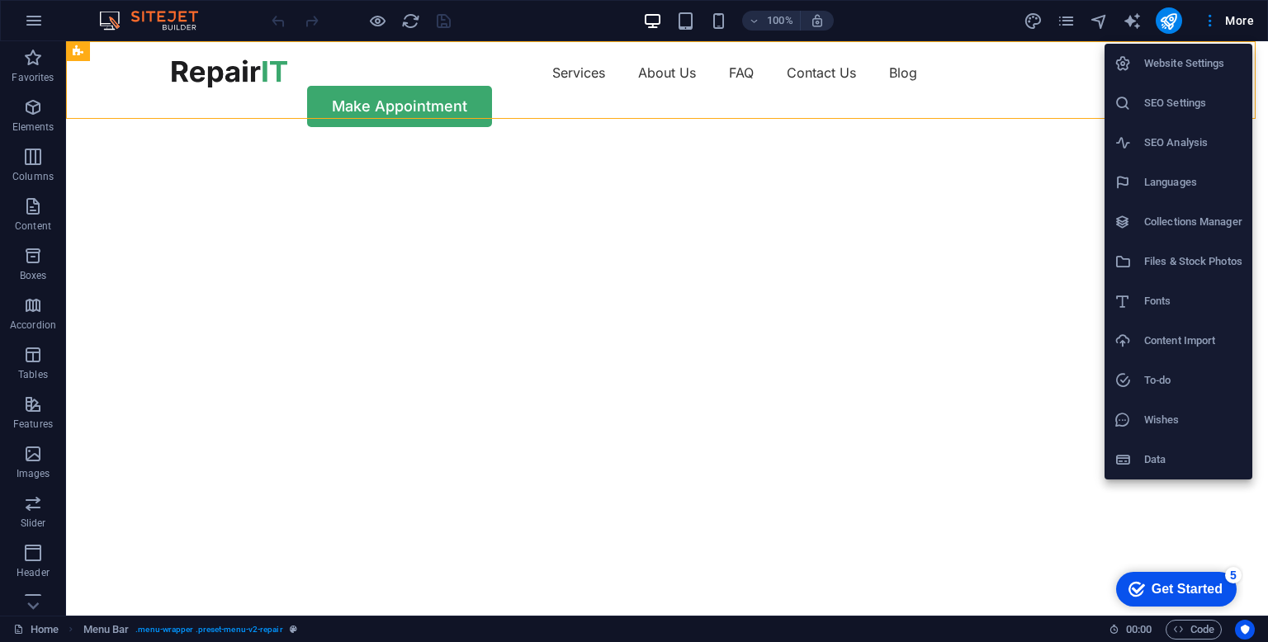
click at [1228, 71] on h6 "Website Settings" at bounding box center [1194, 64] width 98 height 20
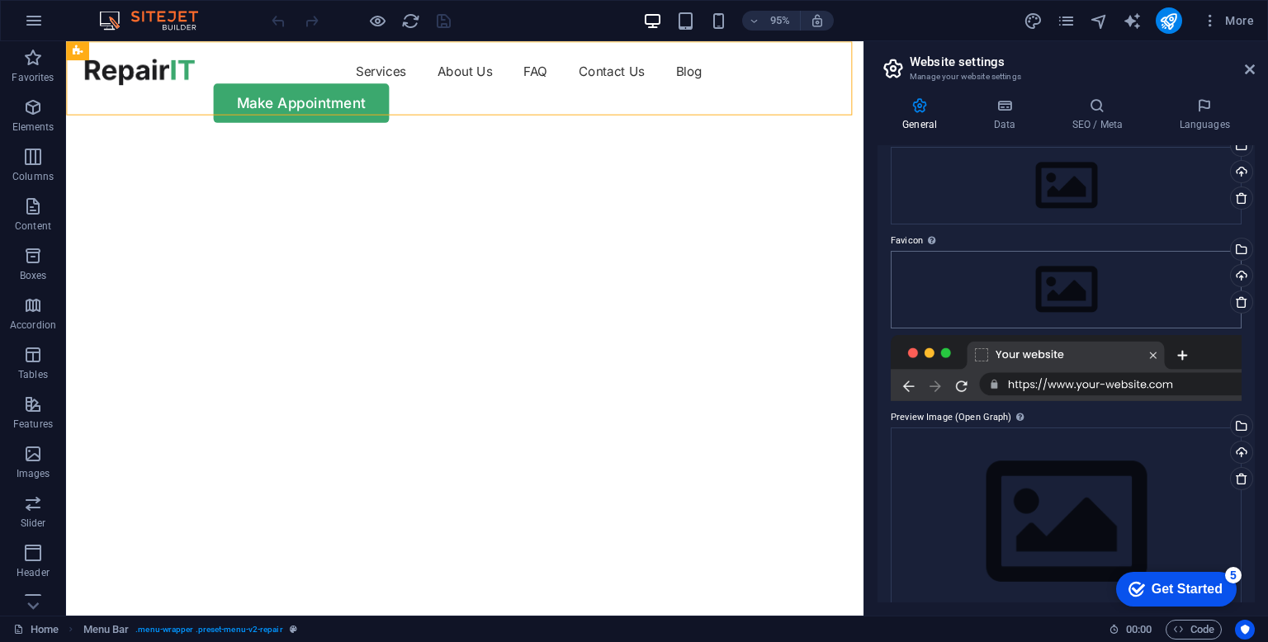
scroll to position [106, 0]
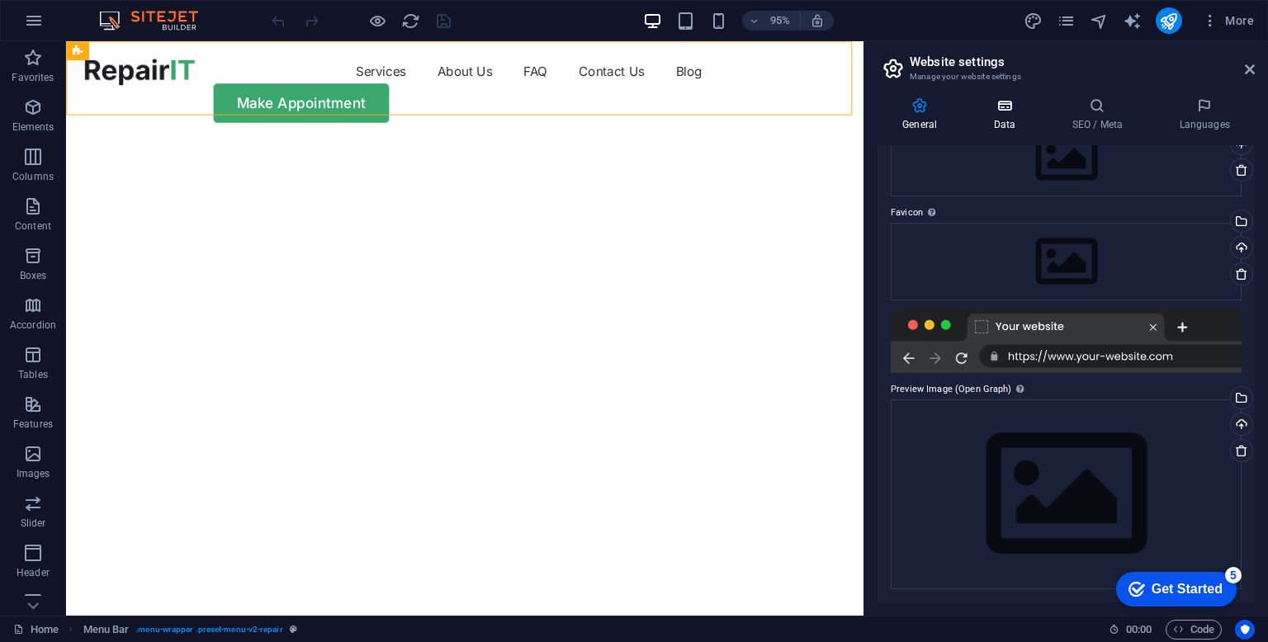
click at [1016, 121] on h4 "Data" at bounding box center [1008, 114] width 78 height 35
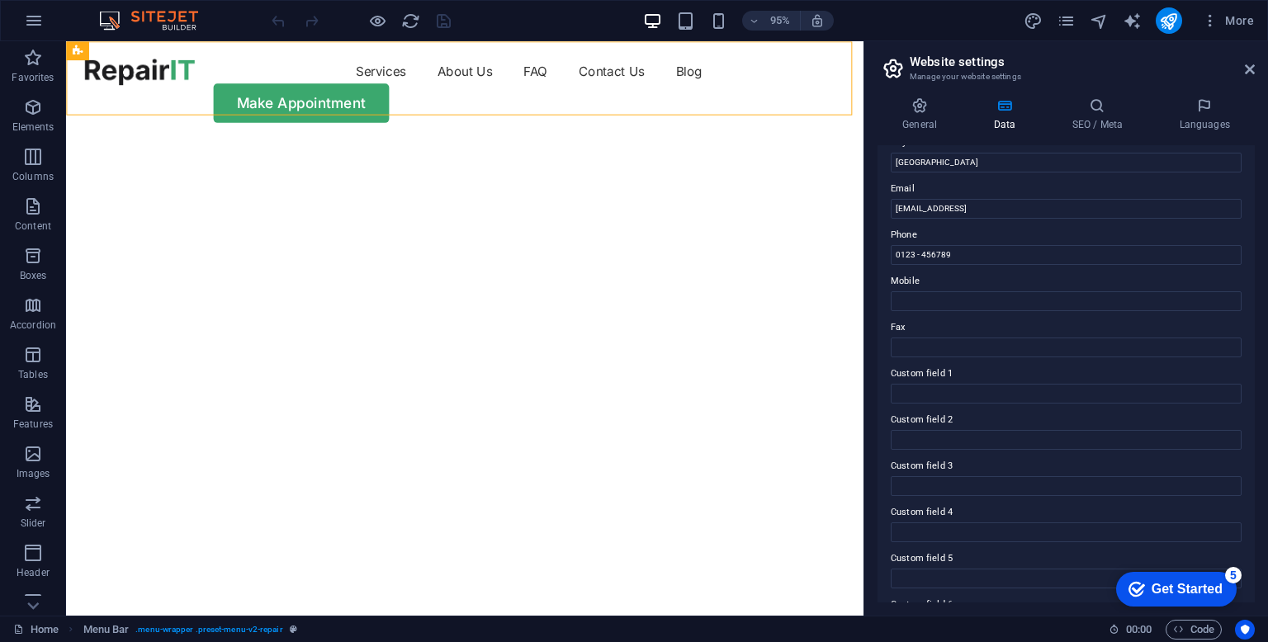
scroll to position [335, 0]
click at [1092, 98] on icon at bounding box center [1097, 105] width 101 height 17
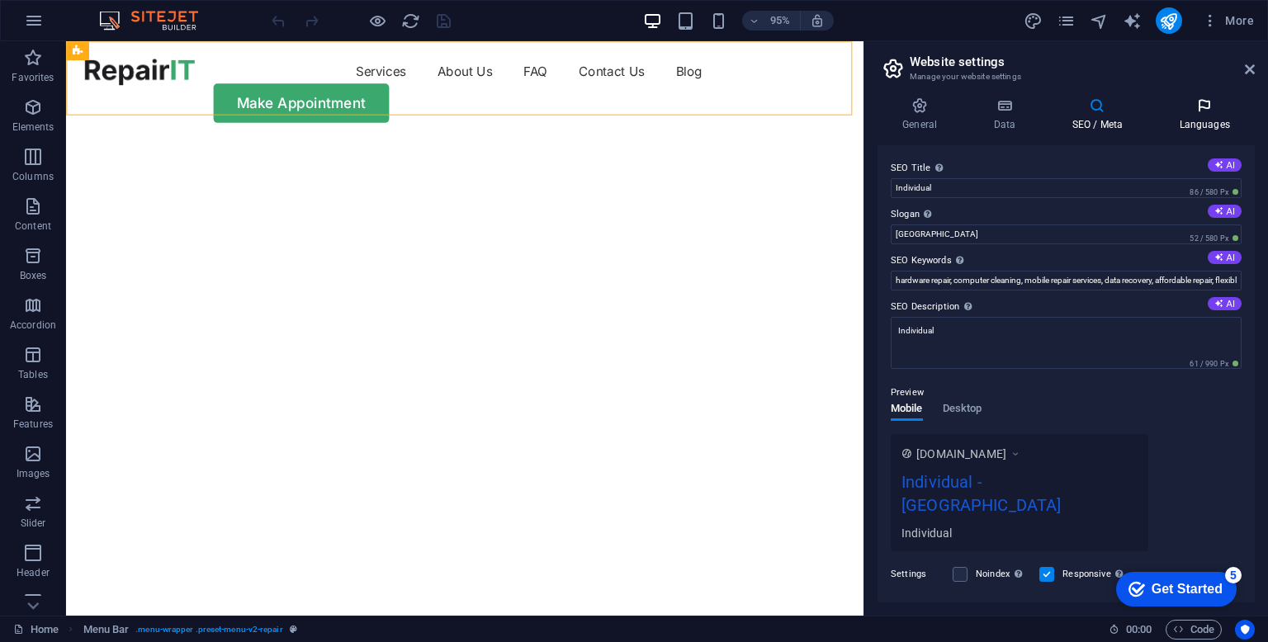
click at [1194, 116] on h4 "Languages" at bounding box center [1204, 114] width 101 height 35
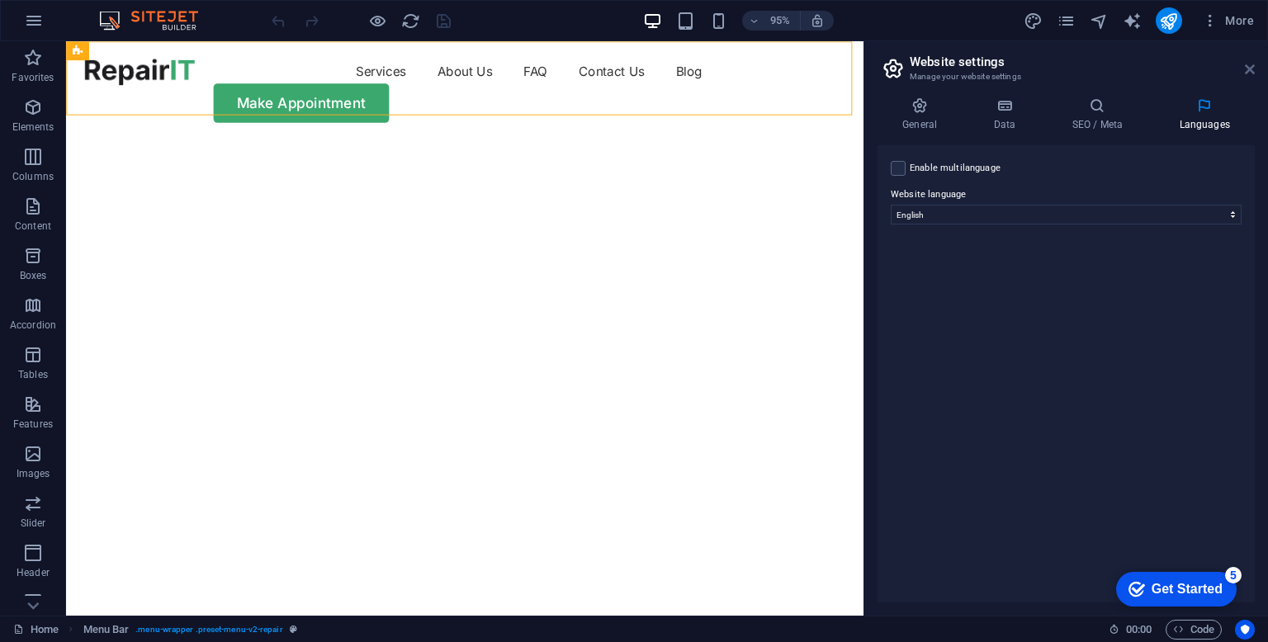
drag, startPoint x: 1259, startPoint y: 76, endPoint x: 1245, endPoint y: 67, distance: 16.7
click at [1259, 77] on aside "Website settings Manage your website settings General Data SEO / Meta Languages…" at bounding box center [1066, 328] width 405 height 575
drag, startPoint x: 1253, startPoint y: 73, endPoint x: 1177, endPoint y: 19, distance: 93.5
click at [1253, 73] on icon at bounding box center [1250, 69] width 10 height 13
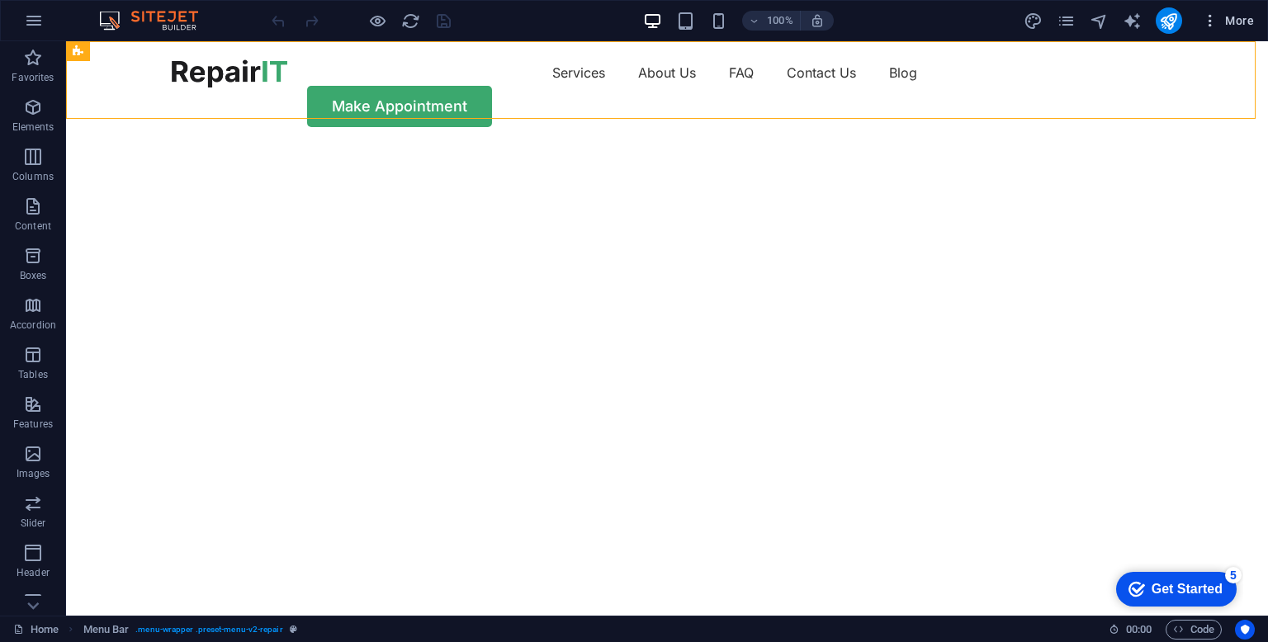
click at [1200, 26] on button "More" at bounding box center [1228, 20] width 65 height 26
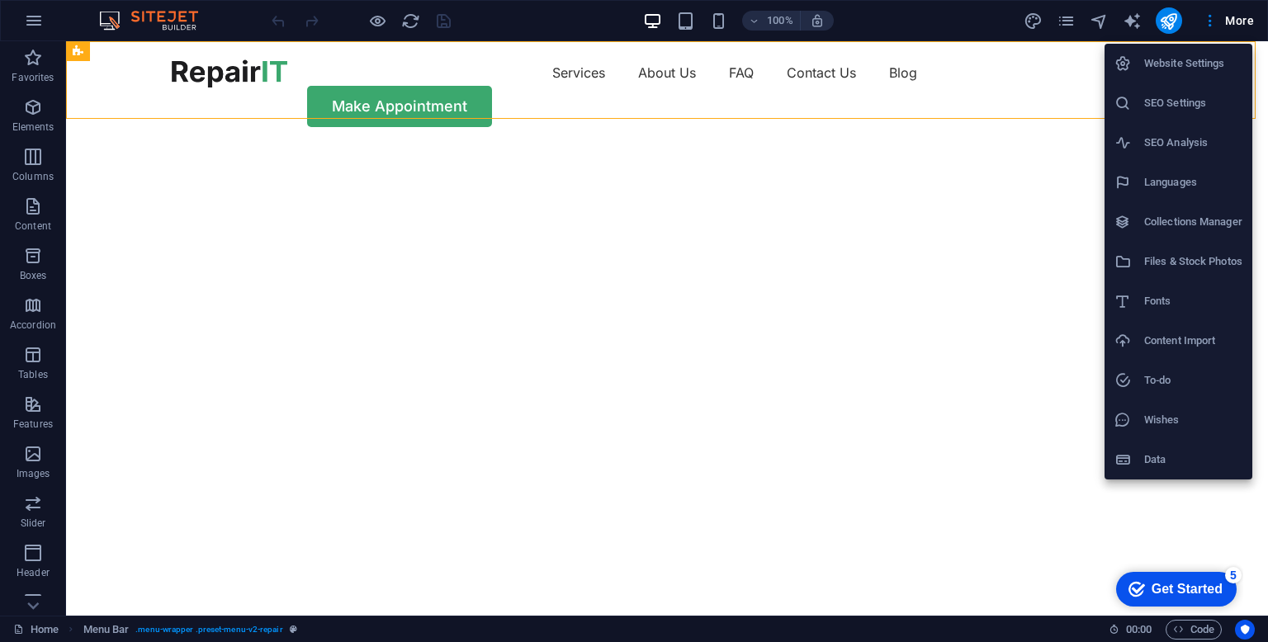
click at [1162, 110] on h6 "SEO Settings" at bounding box center [1194, 103] width 98 height 20
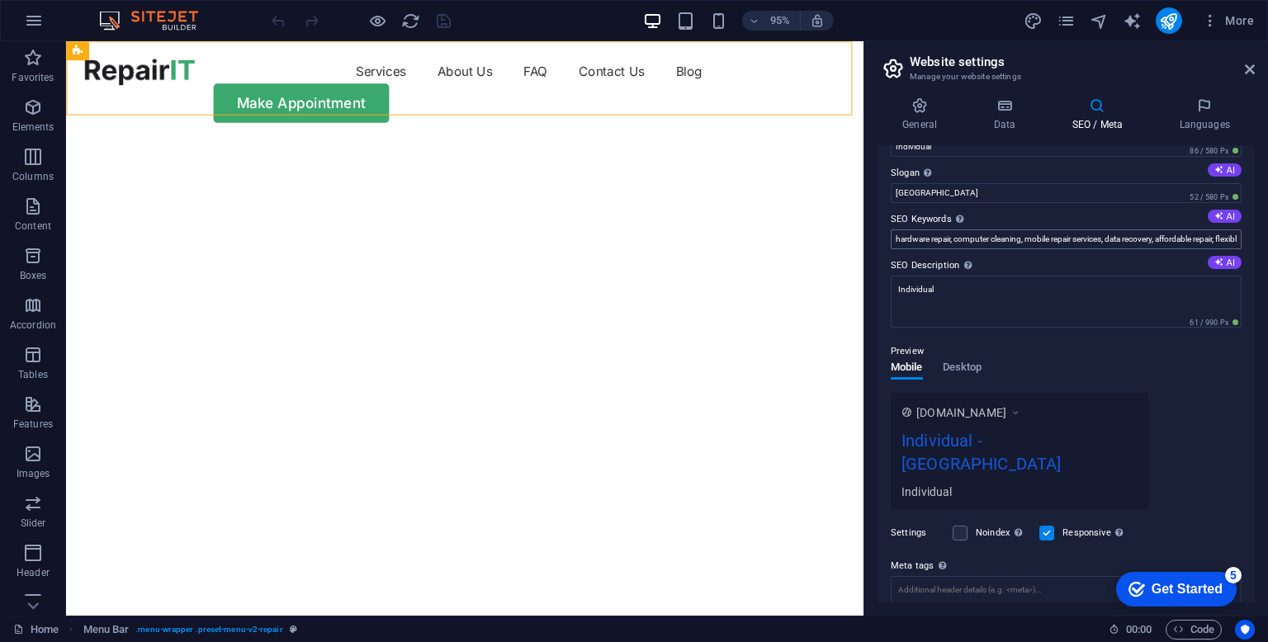
scroll to position [149, 0]
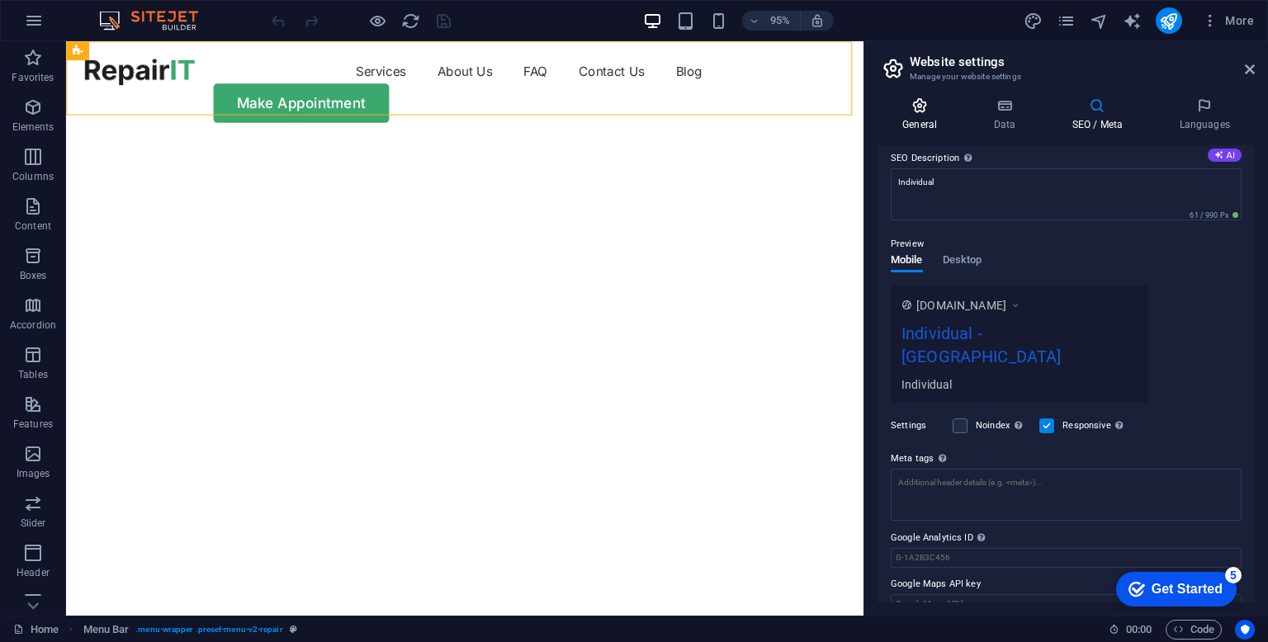
click at [922, 105] on icon at bounding box center [920, 105] width 84 height 17
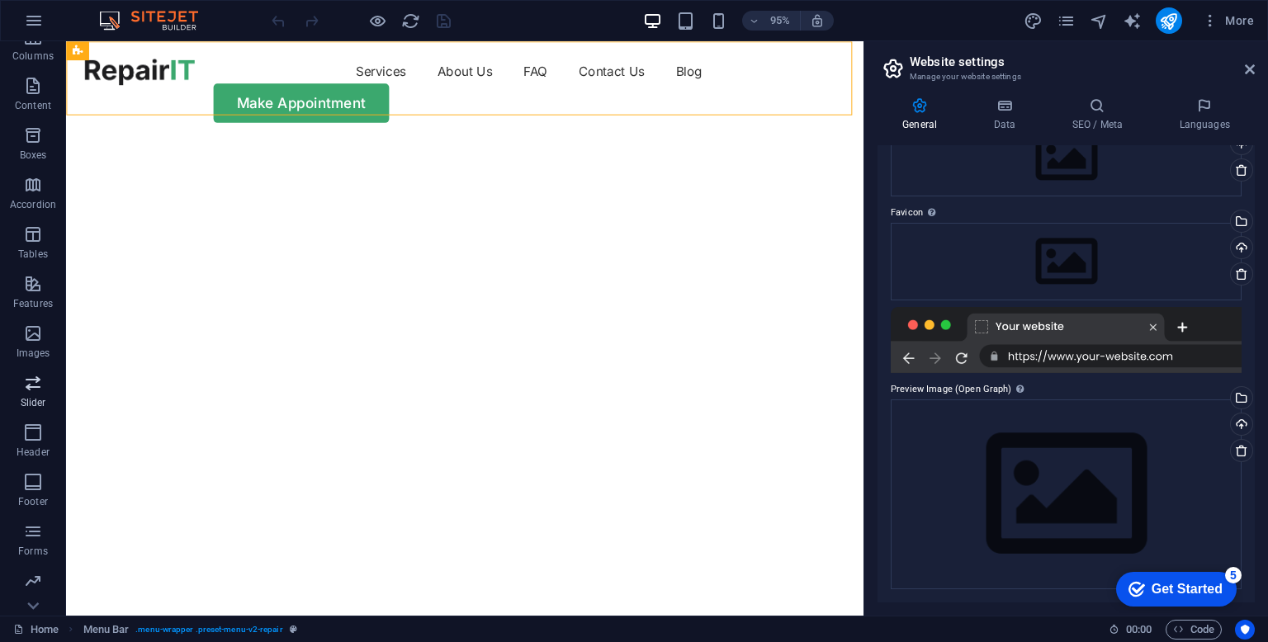
scroll to position [168, 0]
click at [32, 597] on p "Collections" at bounding box center [32, 602] width 50 height 13
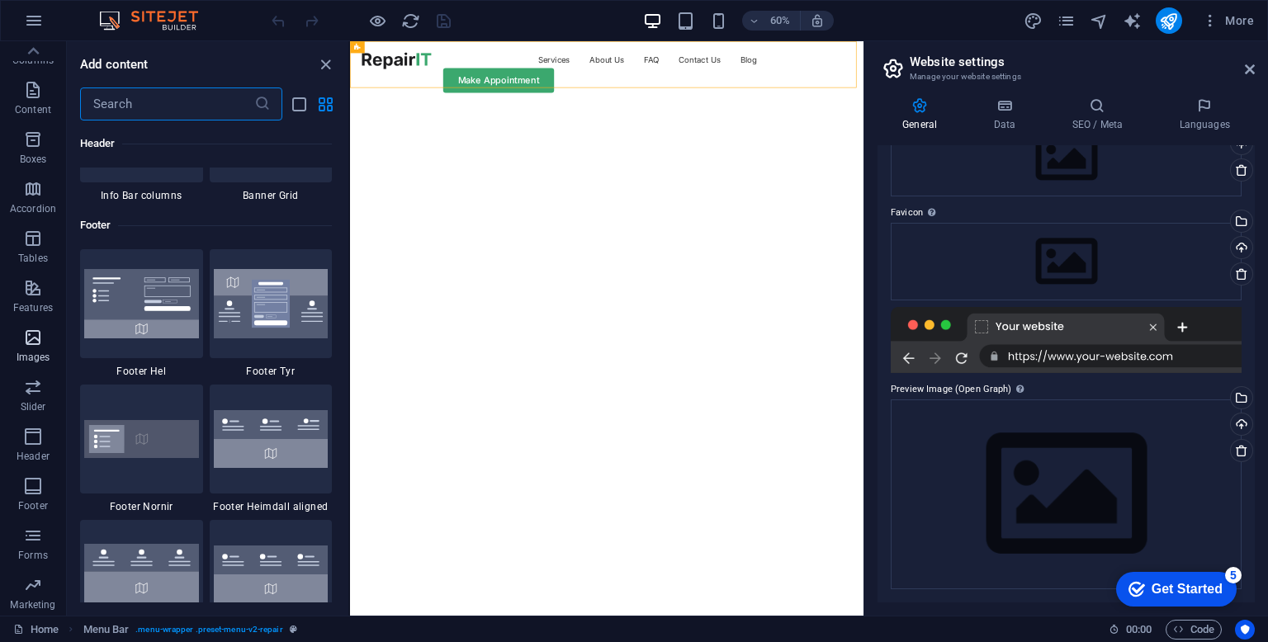
scroll to position [0, 0]
click at [30, 6] on button "button" at bounding box center [34, 21] width 40 height 40
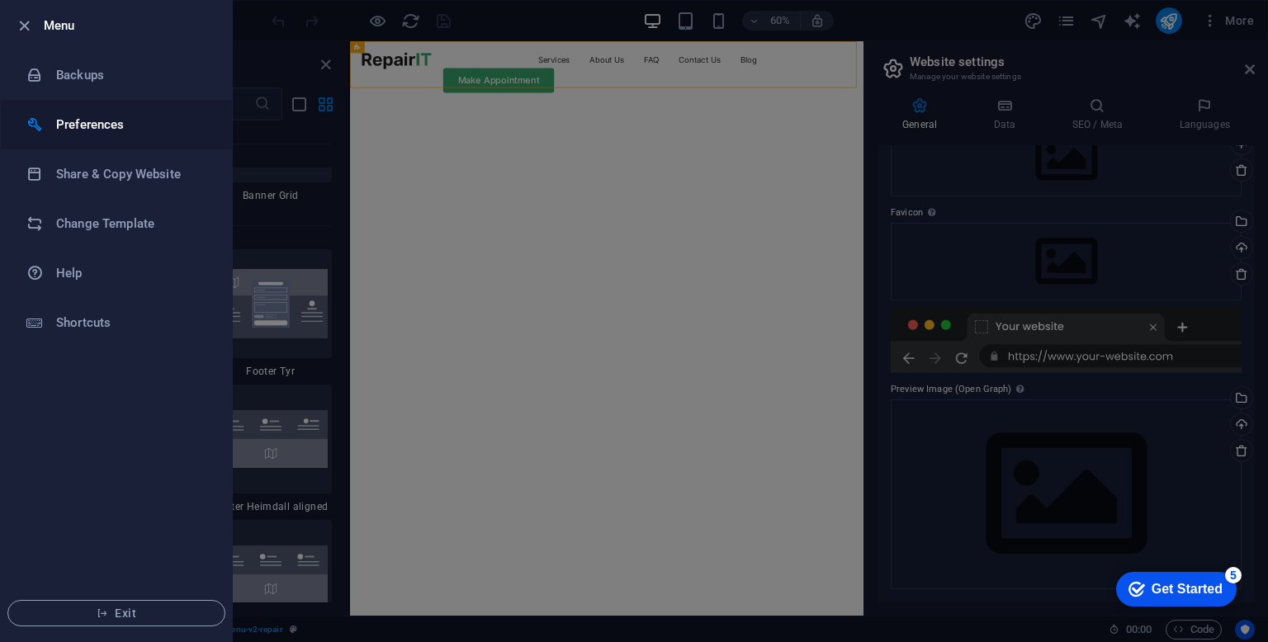
click at [128, 120] on h6 "Preferences" at bounding box center [132, 125] width 153 height 20
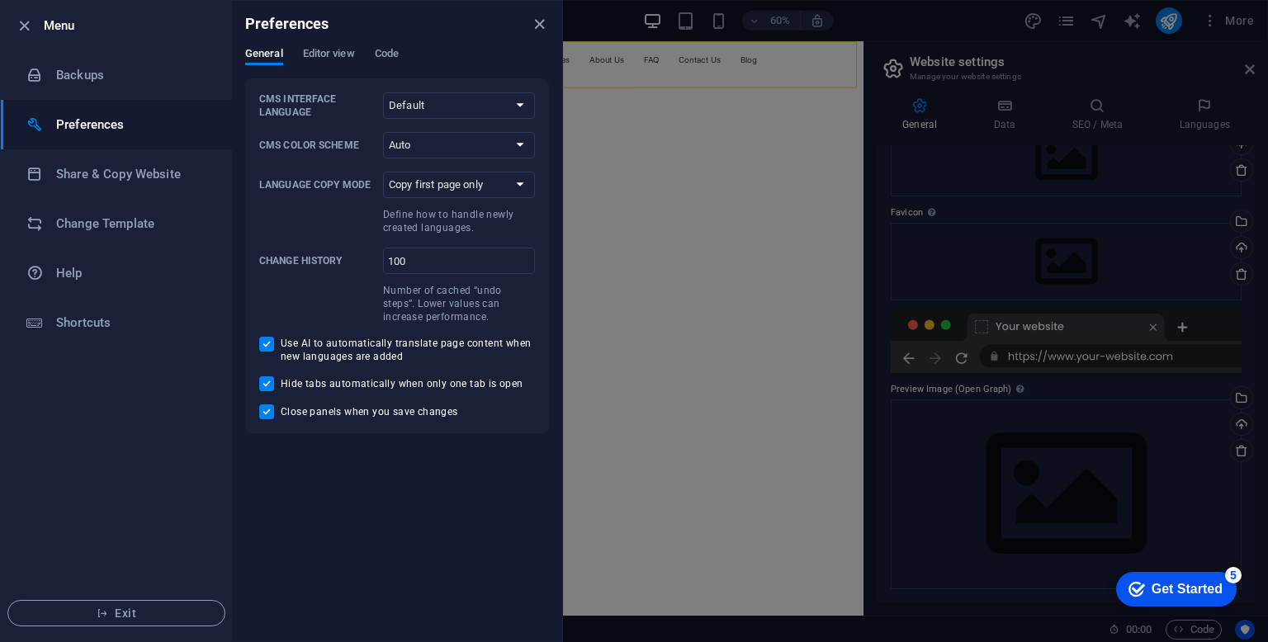
drag, startPoint x: 765, startPoint y: 319, endPoint x: 694, endPoint y: 281, distance: 80.5
click at [764, 318] on div at bounding box center [634, 321] width 1268 height 642
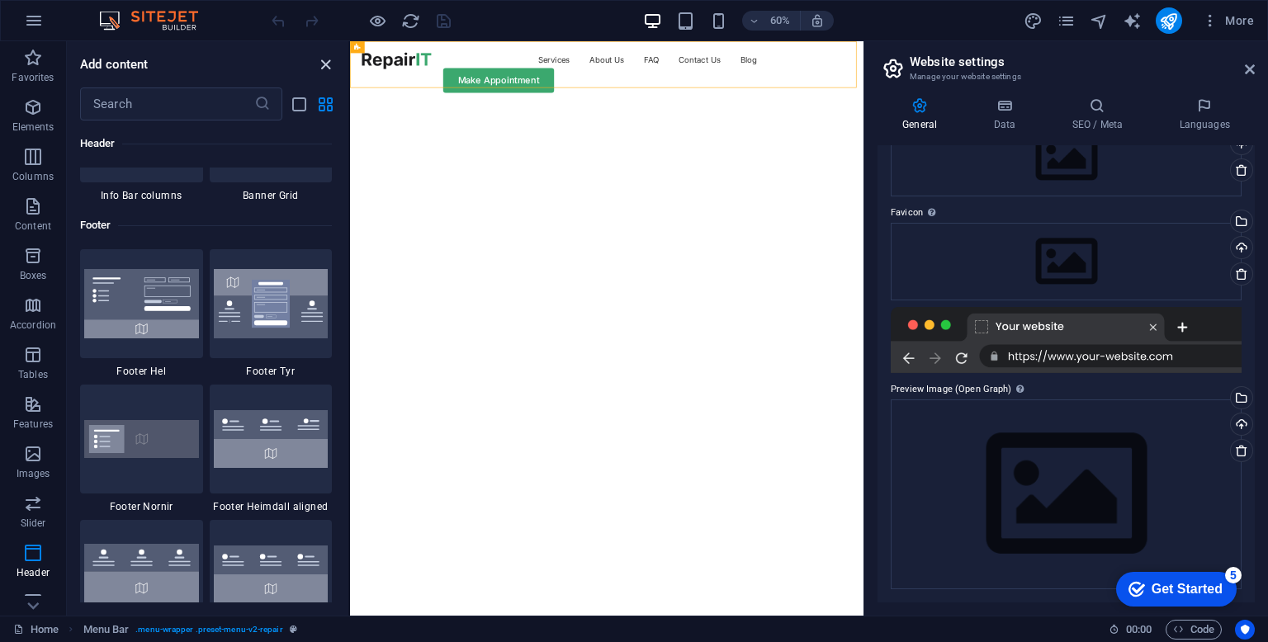
click at [318, 55] on icon "close panel" at bounding box center [325, 64] width 19 height 19
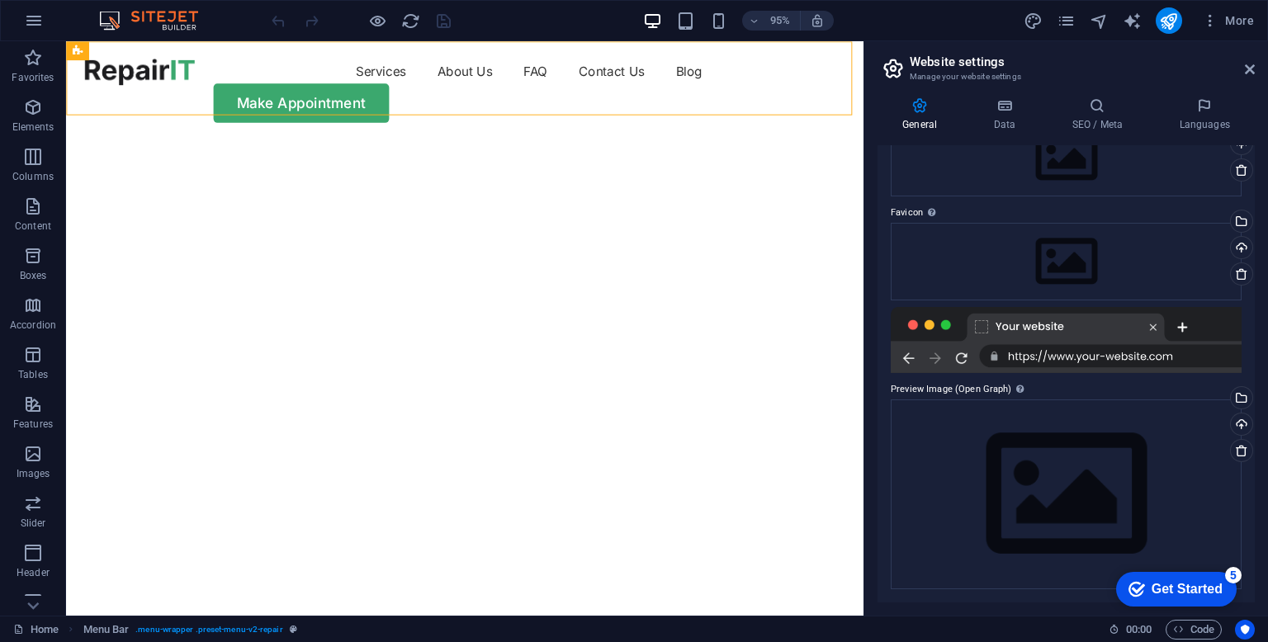
click at [1246, 60] on h2 "Website settings" at bounding box center [1082, 62] width 345 height 15
click at [1243, 66] on h2 "Website settings" at bounding box center [1082, 62] width 345 height 15
drag, startPoint x: 1246, startPoint y: 71, endPoint x: 1181, endPoint y: 38, distance: 73.1
click at [1246, 71] on icon at bounding box center [1250, 69] width 10 height 13
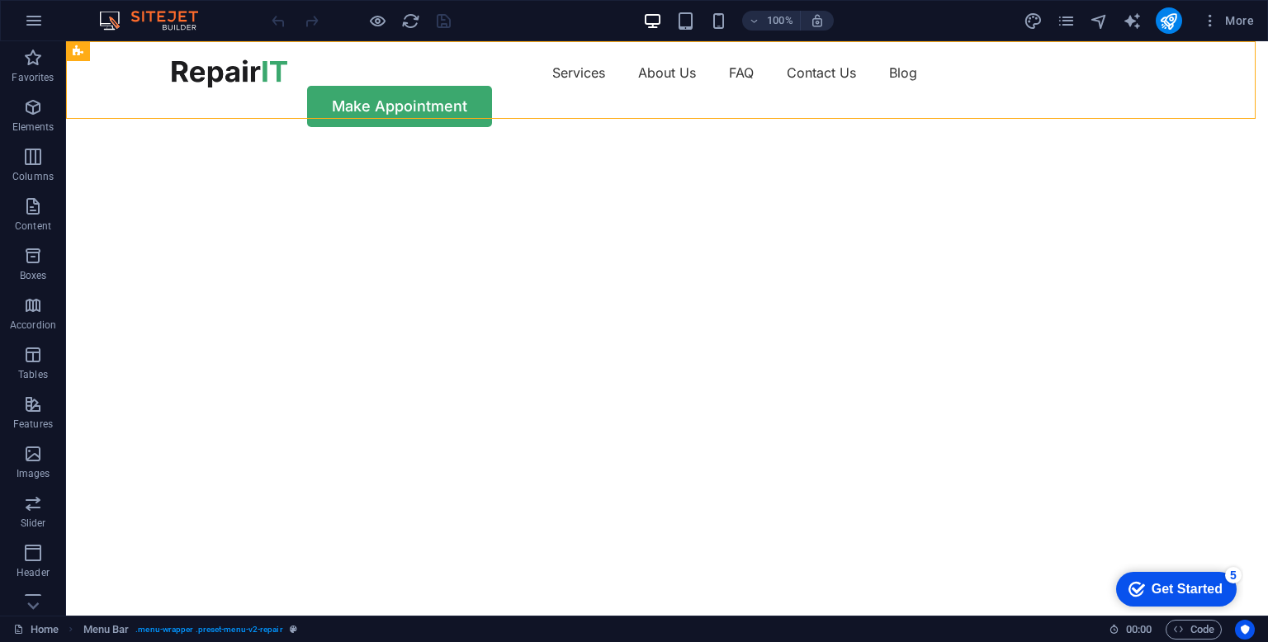
click div "checkmark Get Started 5 First Steps in the Editor Let's guide you through the t…"
click at [1214, 582] on div "Get Started" at bounding box center [1187, 589] width 71 height 15
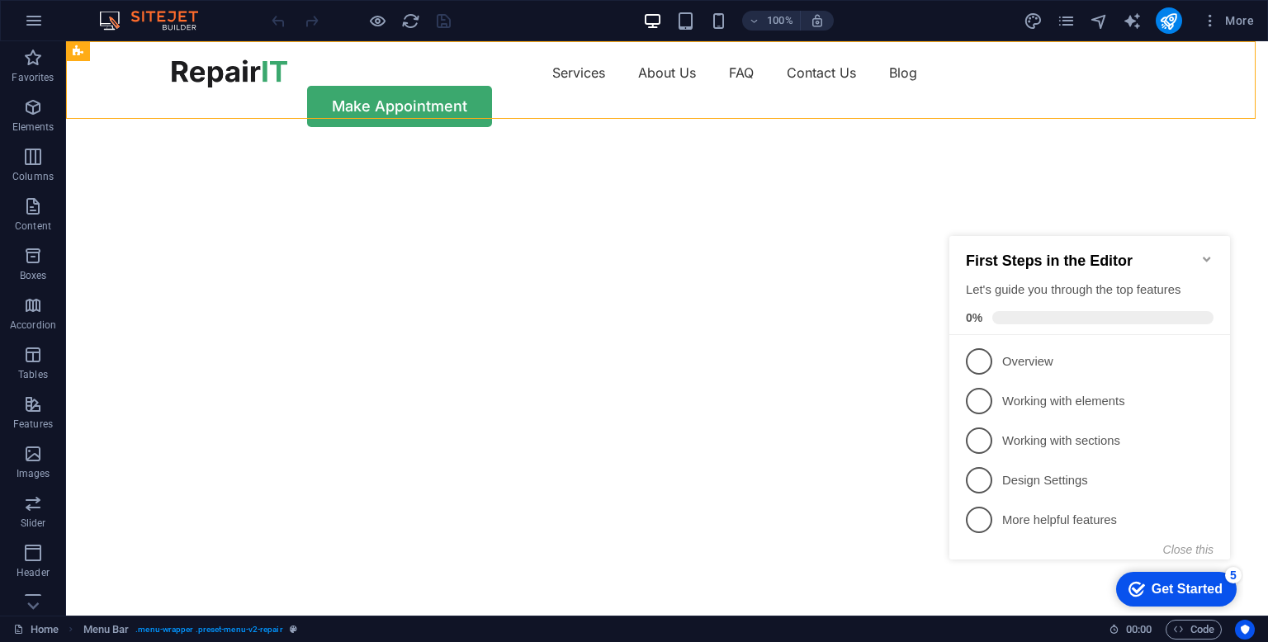
click at [1205, 257] on icon "Minimize checklist" at bounding box center [1206, 259] width 7 height 5
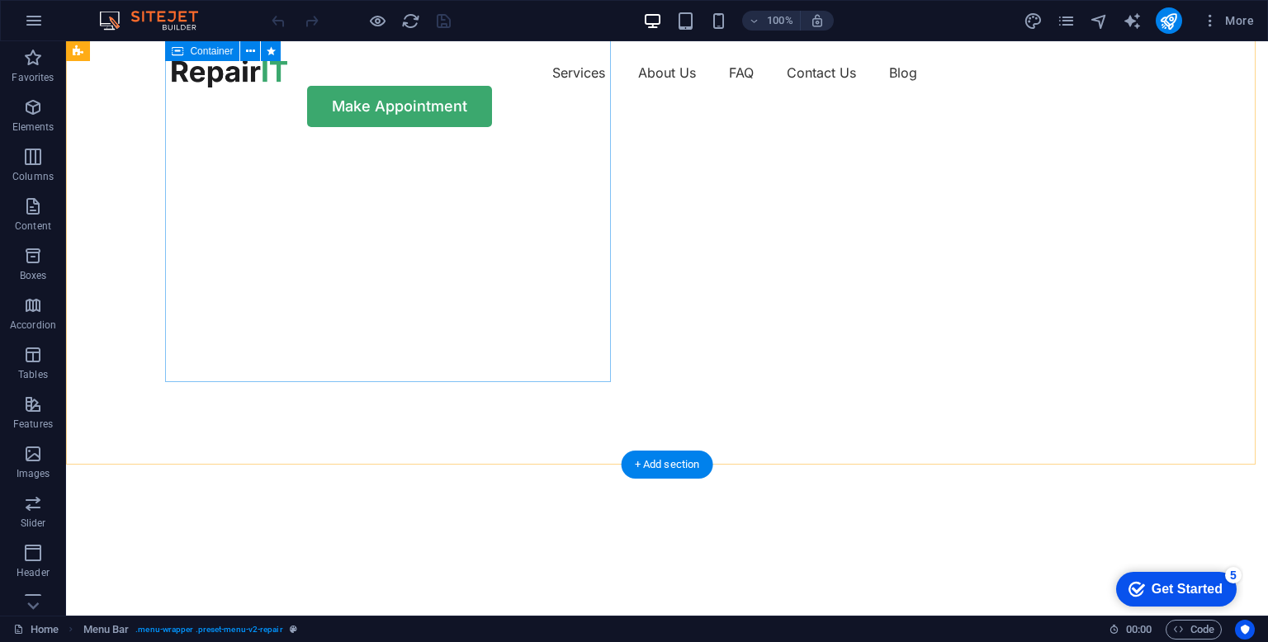
scroll to position [413, 0]
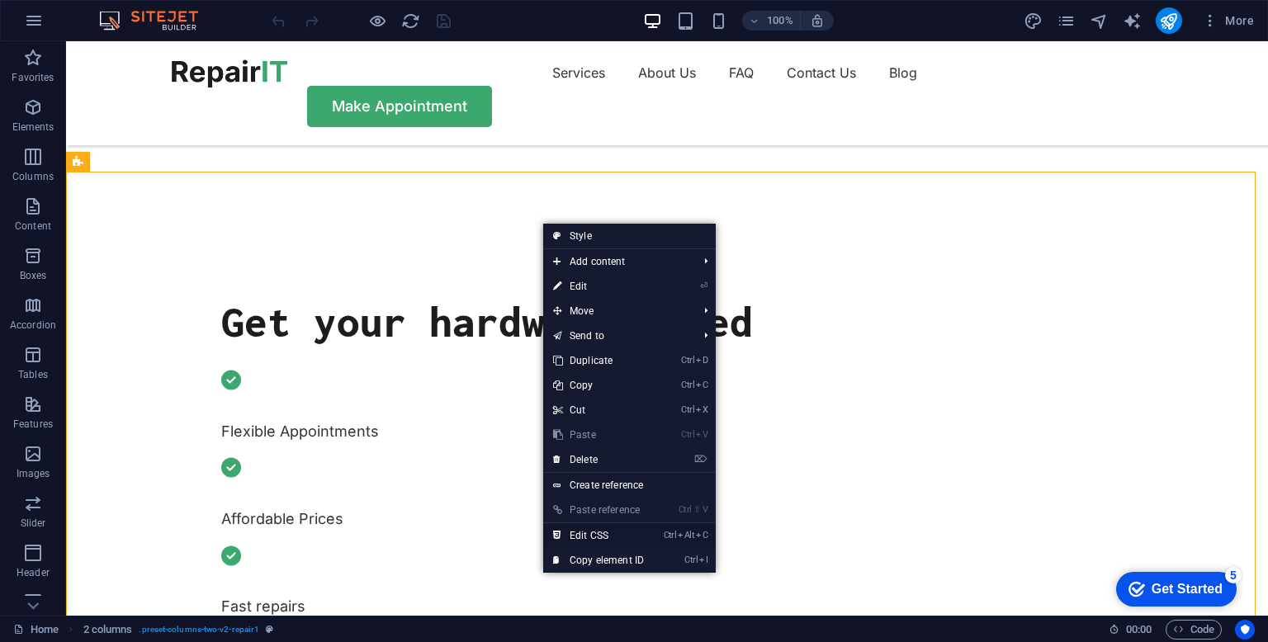
click at [616, 534] on link "Ctrl Alt C Edit CSS" at bounding box center [598, 536] width 111 height 25
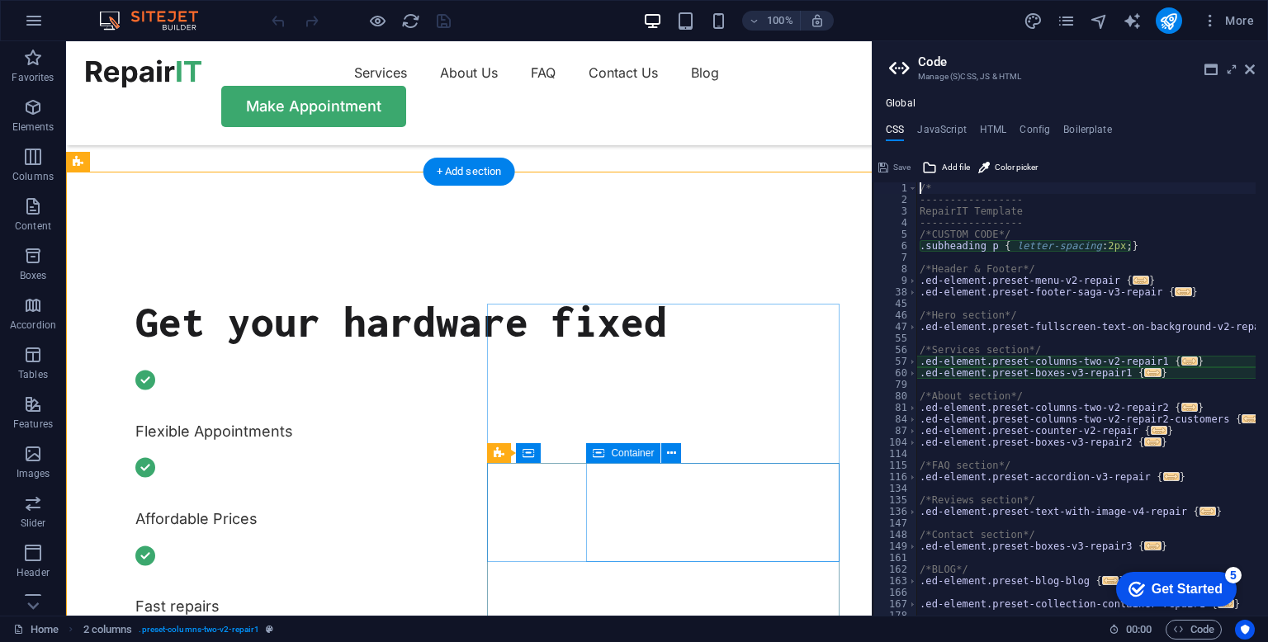
type textarea "@include columns-two-v2($margin: (3.75rem, 1.5rem, null));"
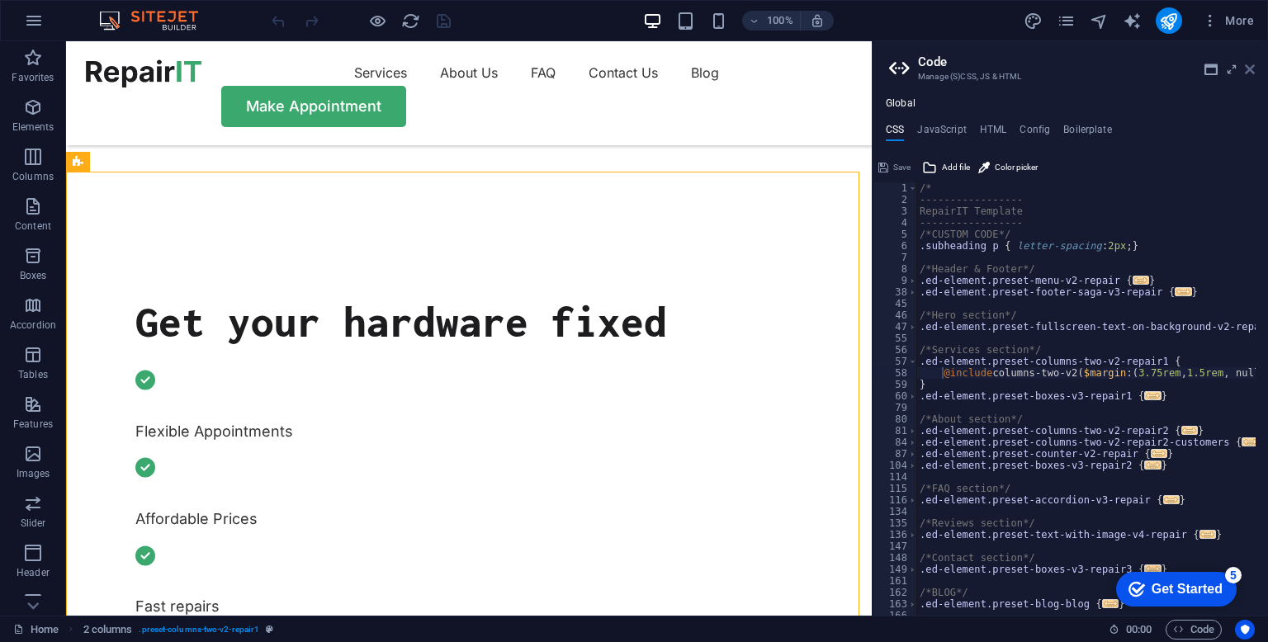
click at [1247, 64] on icon at bounding box center [1250, 69] width 10 height 13
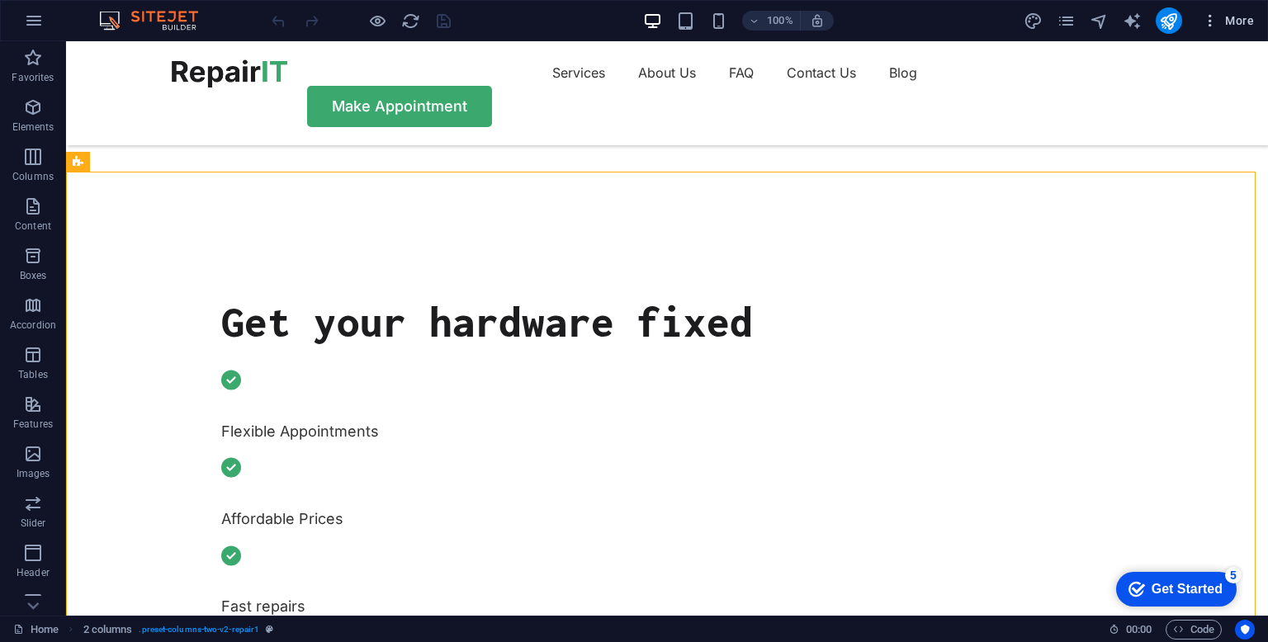
click at [1210, 7] on button "More" at bounding box center [1228, 20] width 65 height 26
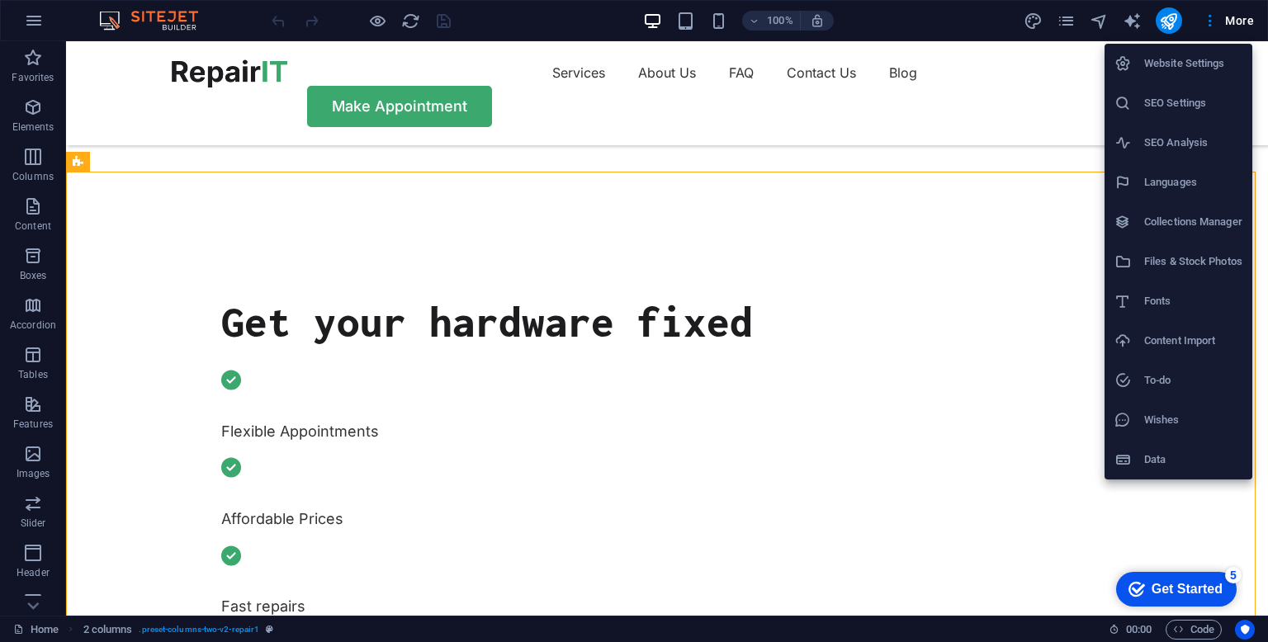
click at [1183, 60] on h6 "Website Settings" at bounding box center [1194, 64] width 98 height 20
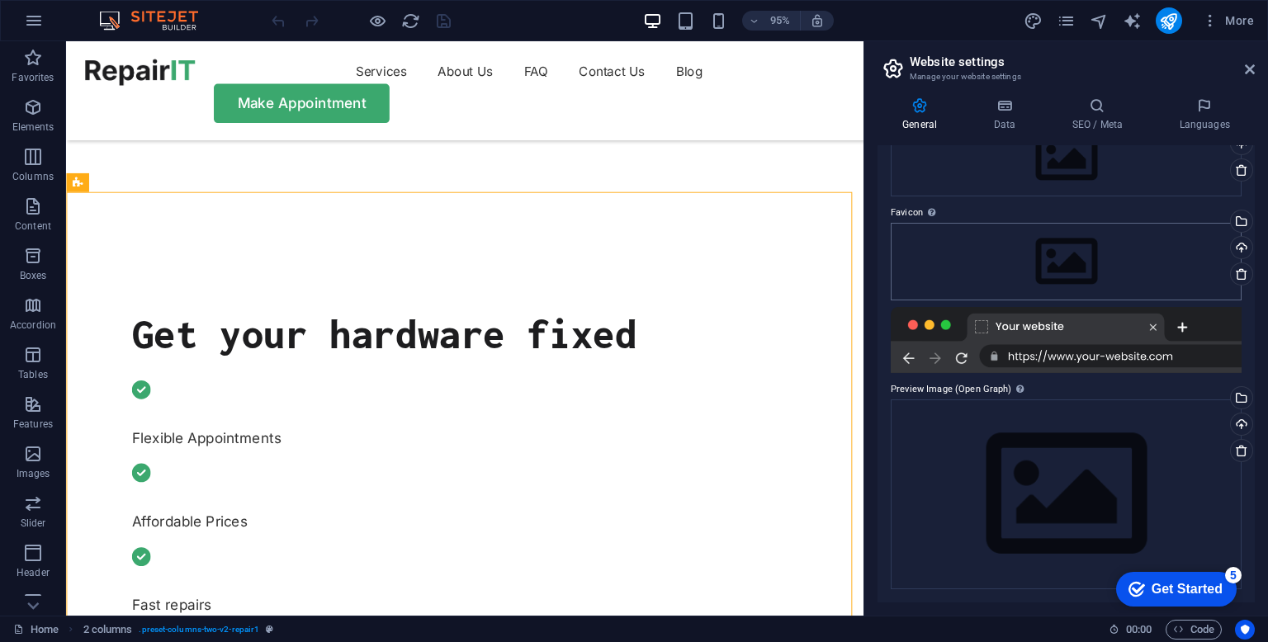
scroll to position [0, 0]
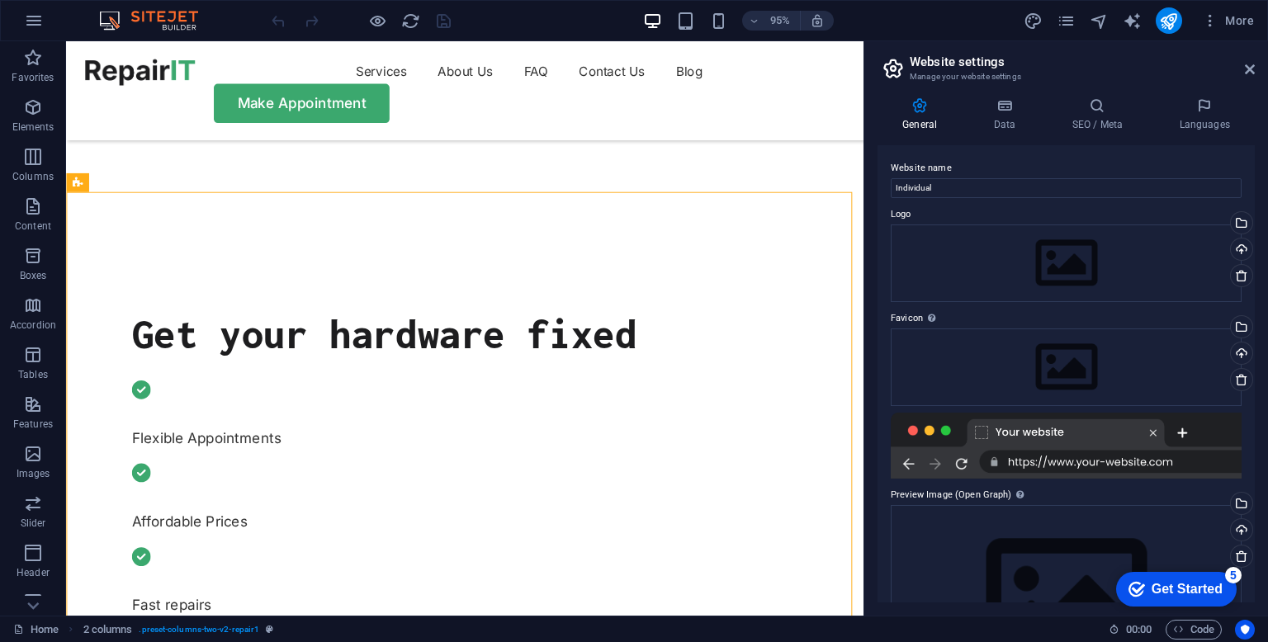
click at [942, 445] on div at bounding box center [1066, 446] width 351 height 66
